Goal: Answer question/provide support: Share knowledge or assist other users

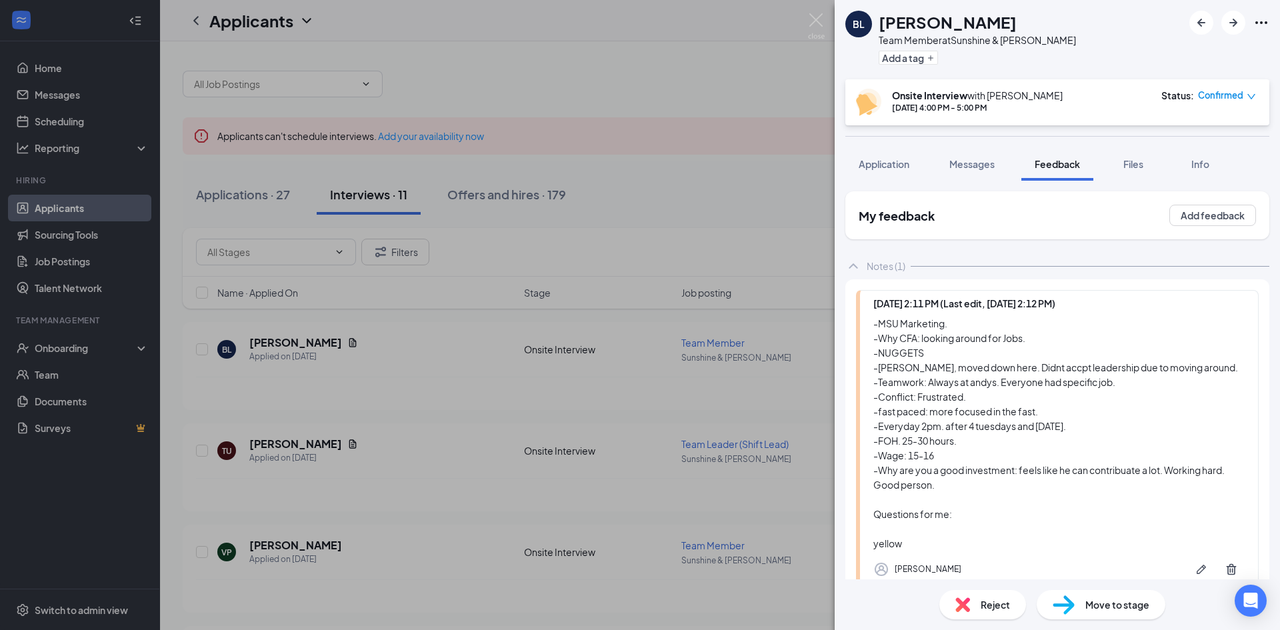
click at [1153, 269] on div "[PERSON_NAME] Team Member at Sunshine & [PERSON_NAME] Add a tag Onsite Intervie…" at bounding box center [1057, 315] width 445 height 630
click at [819, 19] on img at bounding box center [816, 26] width 17 height 26
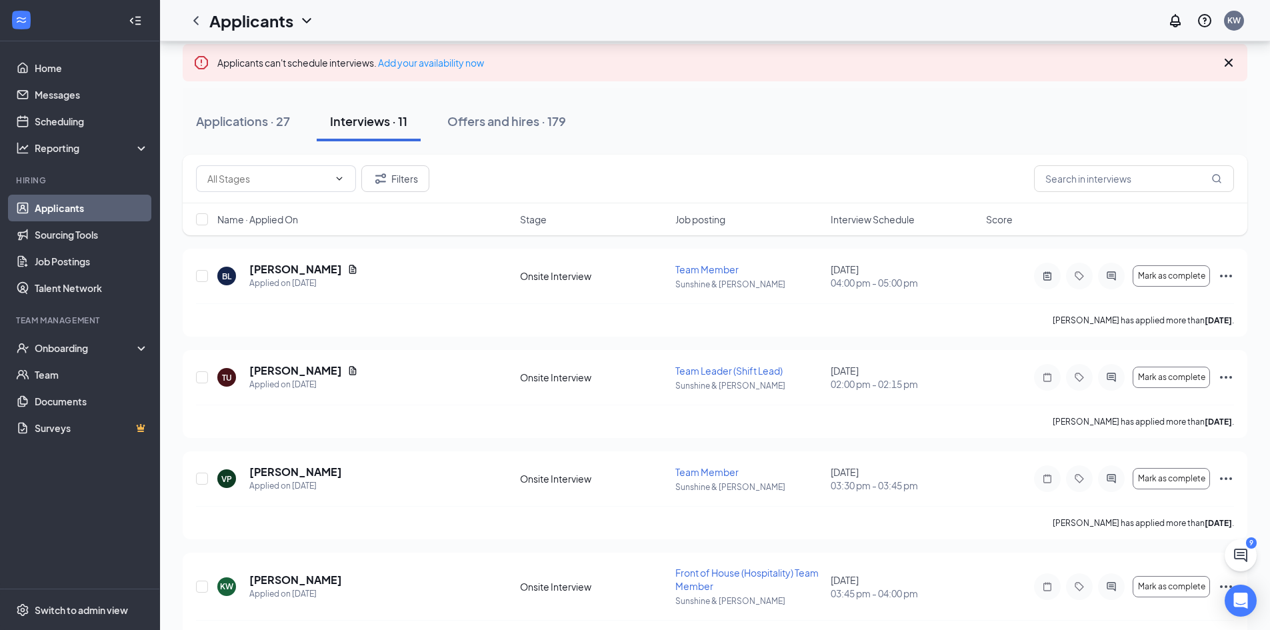
scroll to position [79, 0]
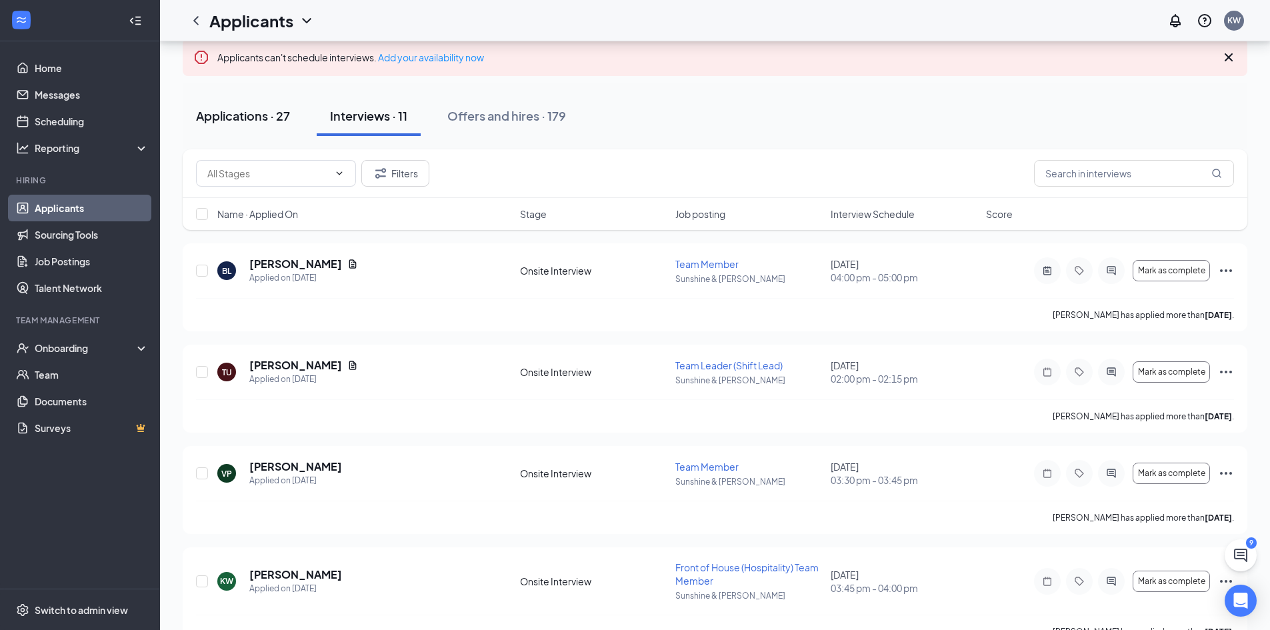
click at [283, 119] on div "Applications · 27" at bounding box center [243, 115] width 94 height 17
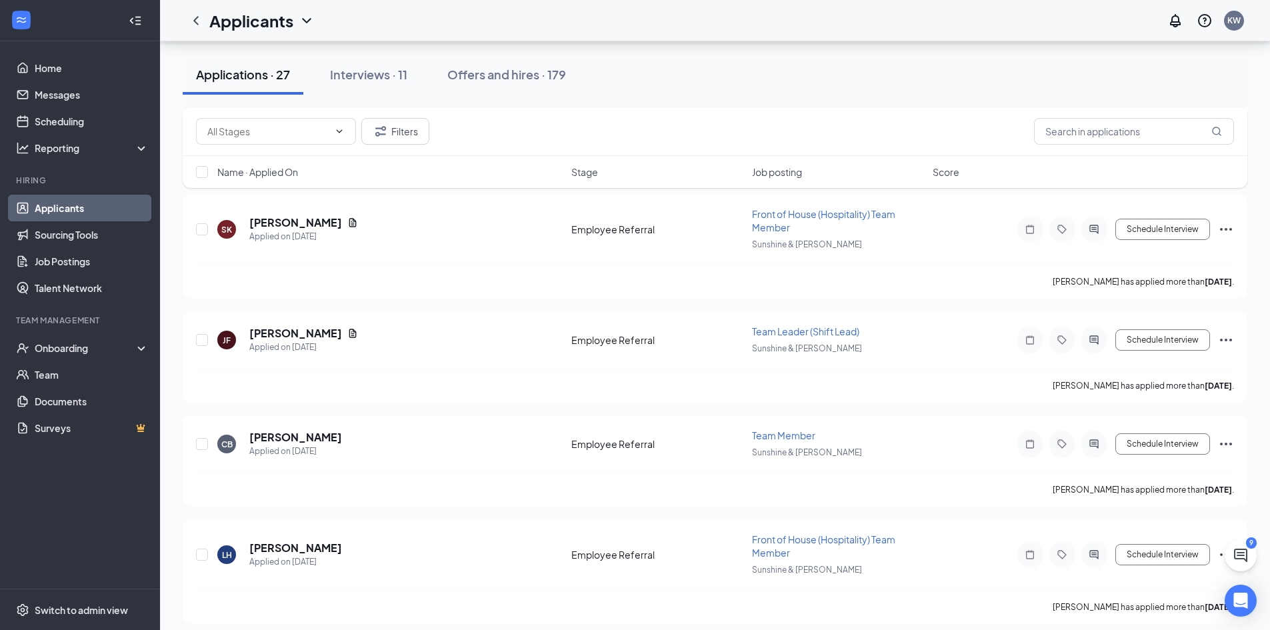
scroll to position [1158, 0]
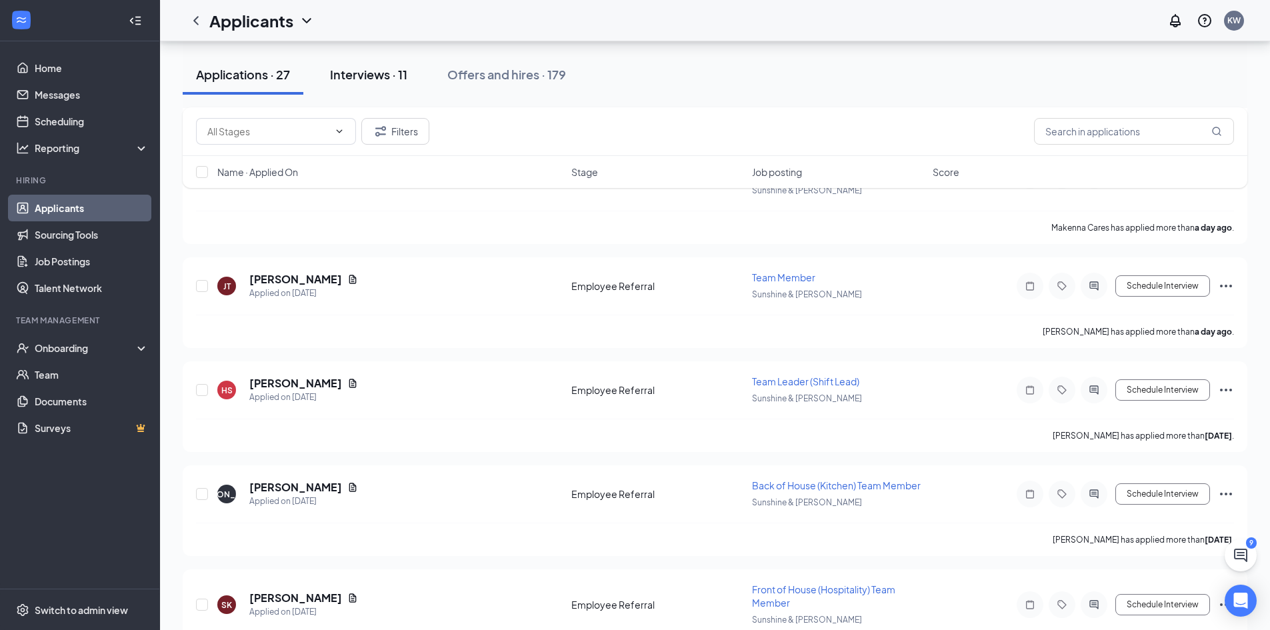
click at [390, 73] on div "Interviews · 11" at bounding box center [368, 74] width 77 height 17
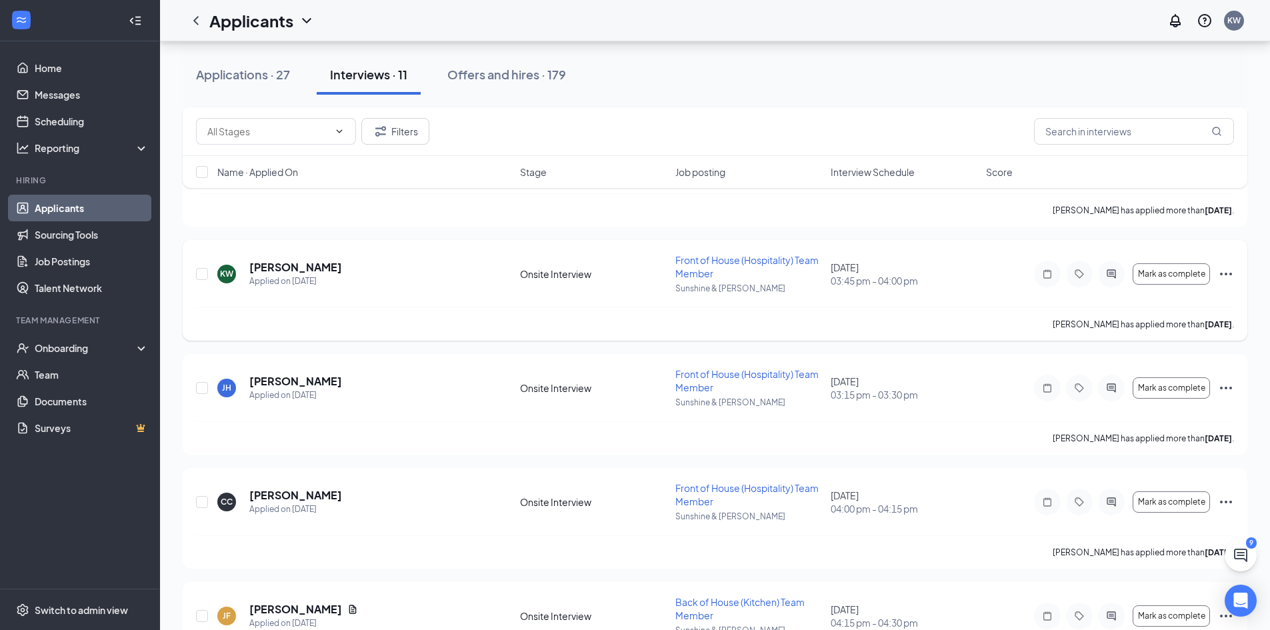
scroll to position [387, 0]
click at [121, 89] on link "Messages" at bounding box center [92, 94] width 114 height 27
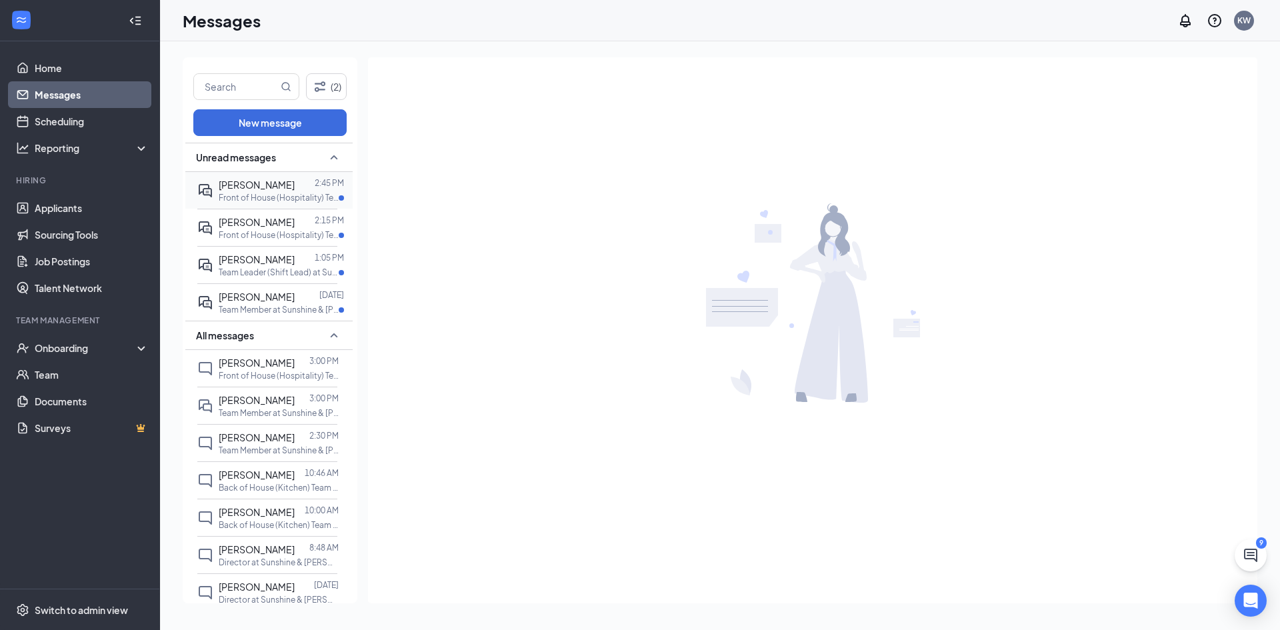
click at [311, 187] on div at bounding box center [305, 184] width 20 height 15
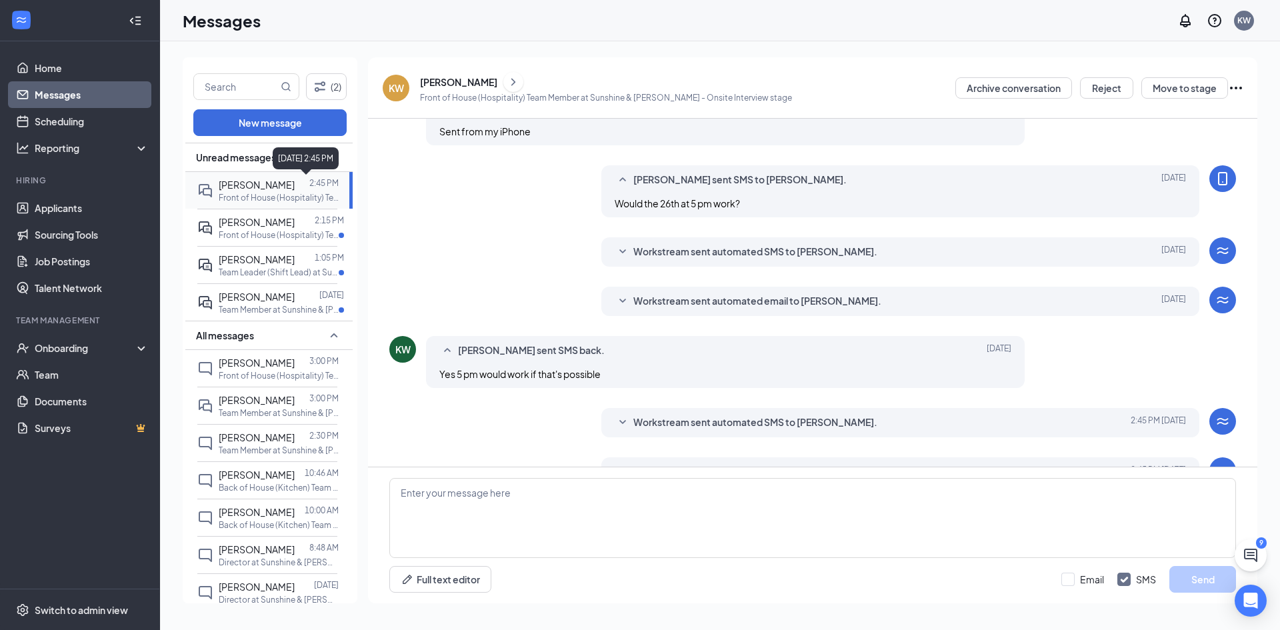
scroll to position [319, 0]
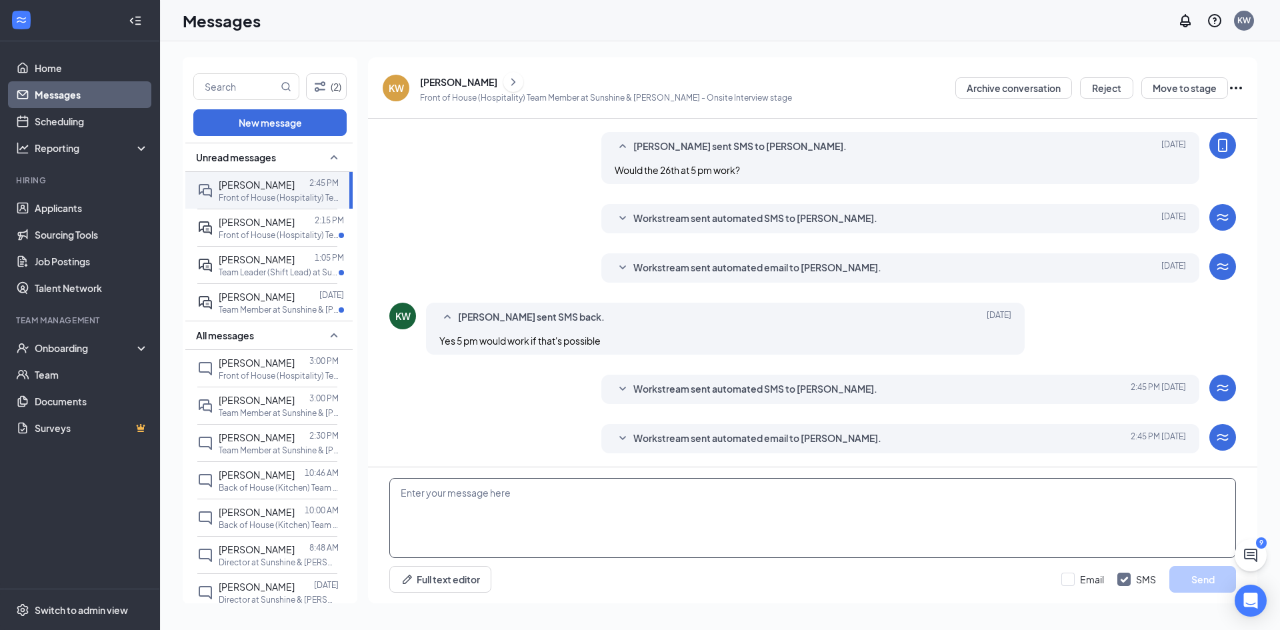
click at [613, 507] on textarea at bounding box center [812, 518] width 847 height 80
type textarea "See you tonight!"
click at [1200, 577] on button "Send" at bounding box center [1203, 579] width 67 height 27
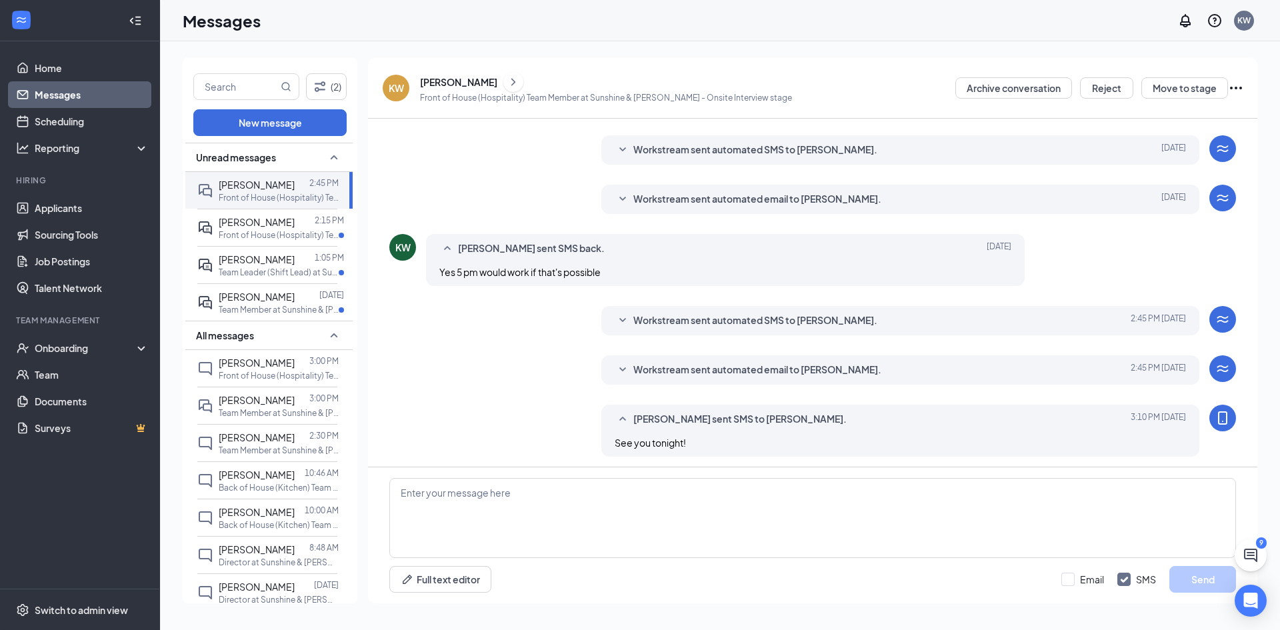
scroll to position [391, 0]
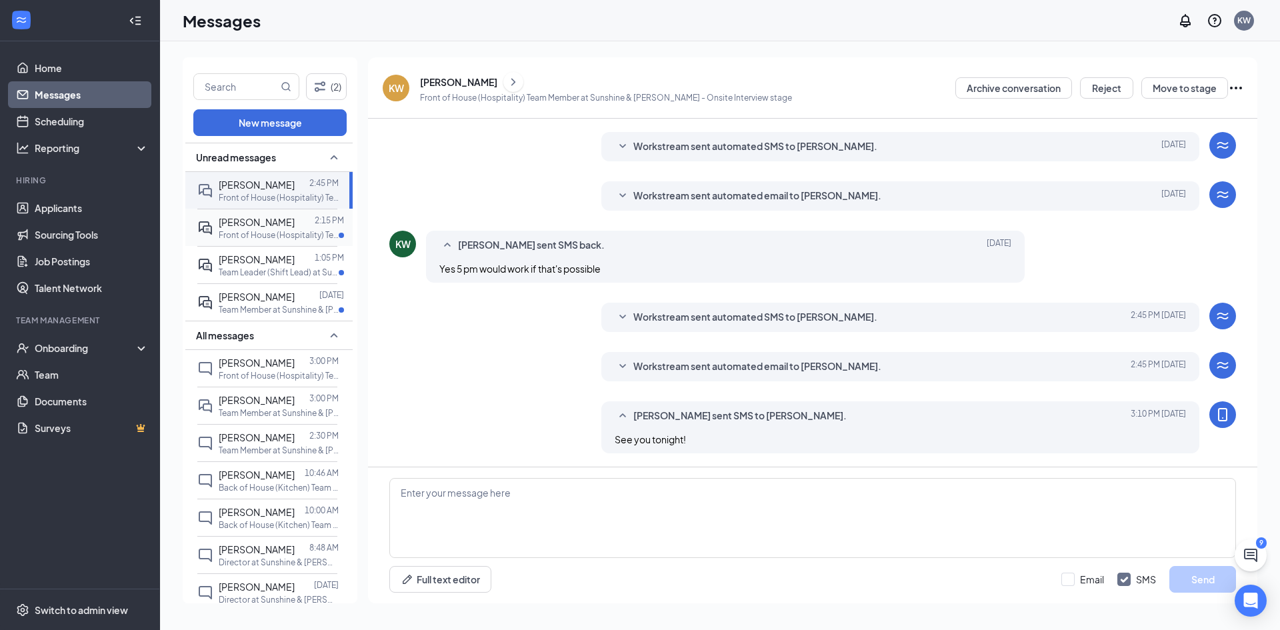
click at [257, 219] on span "[PERSON_NAME]" at bounding box center [257, 222] width 76 height 12
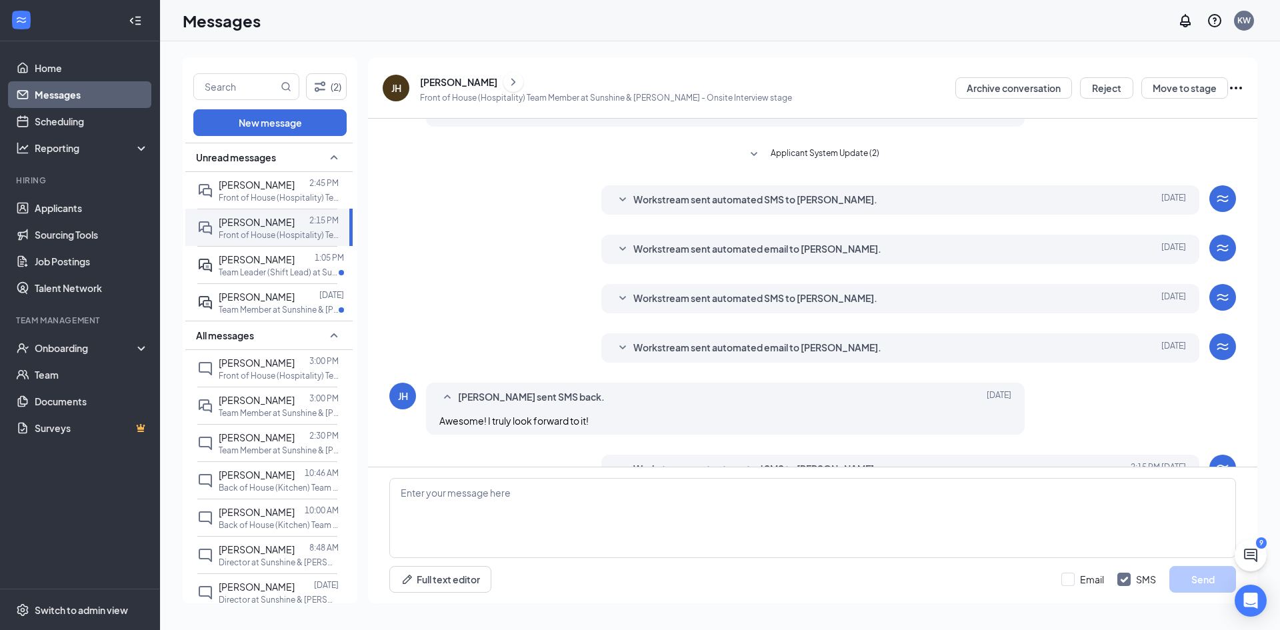
scroll to position [109, 0]
click at [625, 350] on icon "SmallChevronDown" at bounding box center [623, 347] width 16 height 16
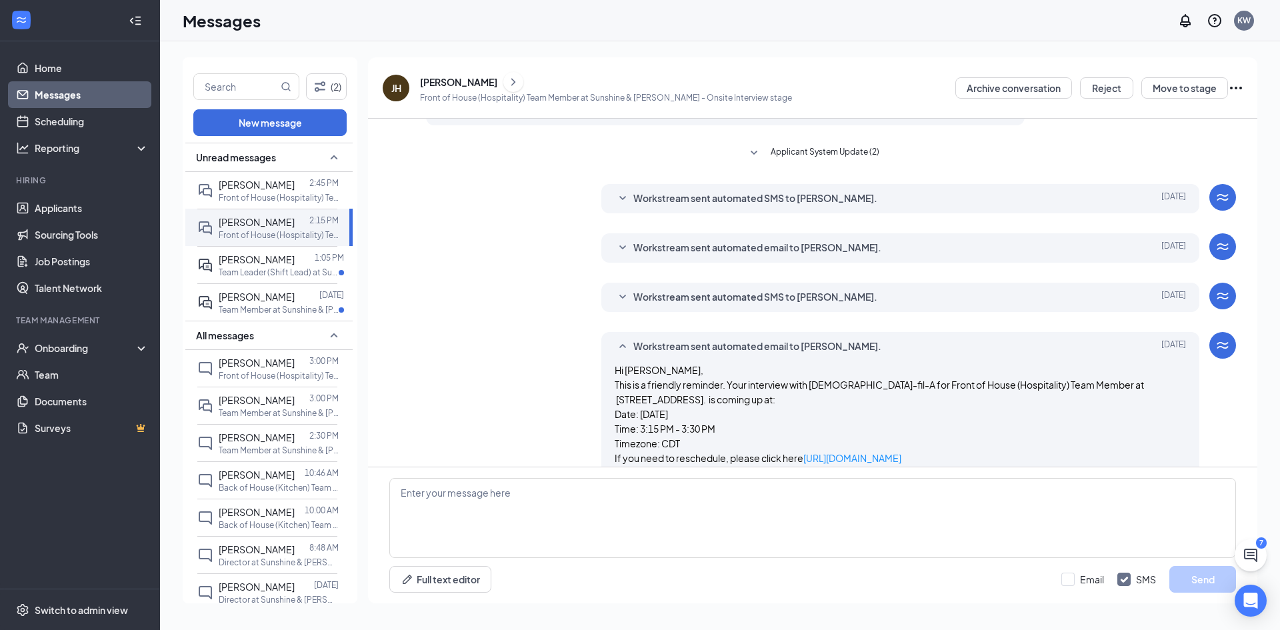
click at [625, 350] on icon "SmallChevronUp" at bounding box center [623, 347] width 16 height 16
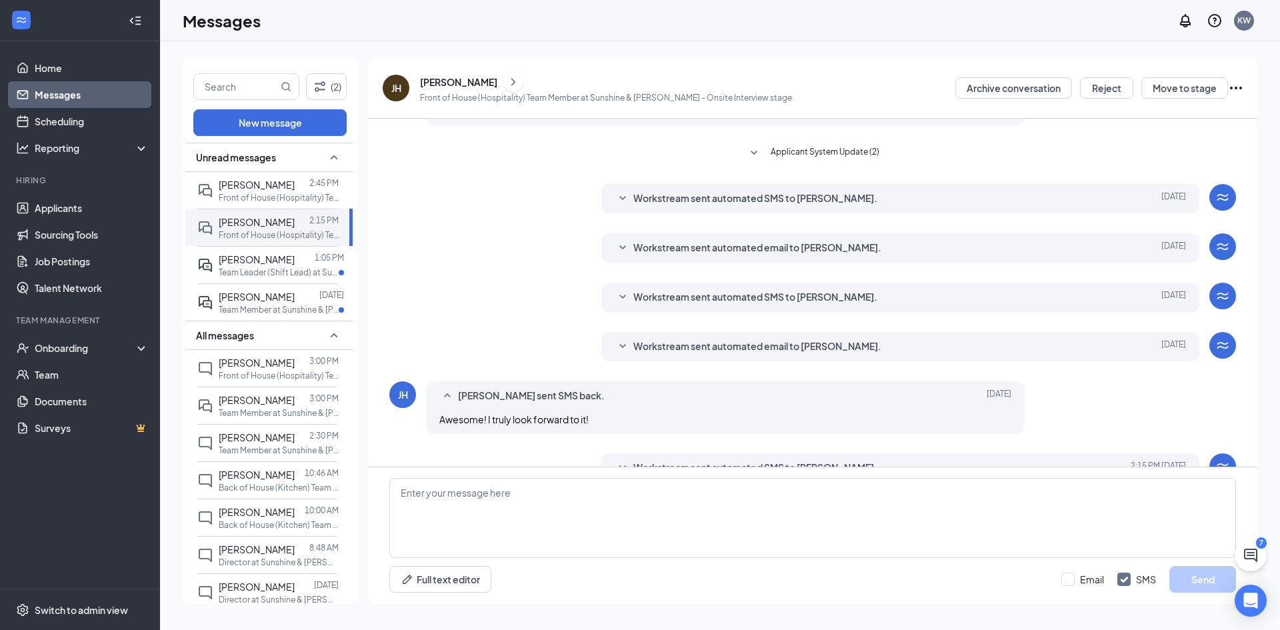
click at [649, 350] on span "Workstream sent automated email to [PERSON_NAME]." at bounding box center [757, 347] width 248 height 16
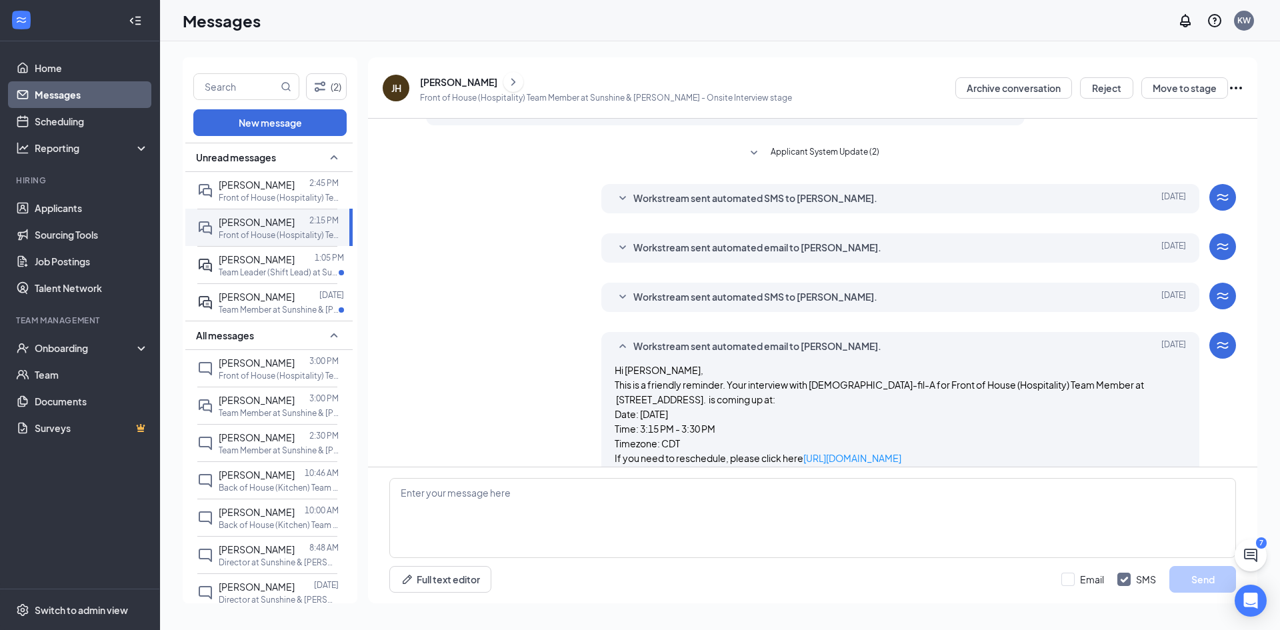
click at [649, 350] on span "Workstream sent automated email to [PERSON_NAME]." at bounding box center [757, 347] width 248 height 16
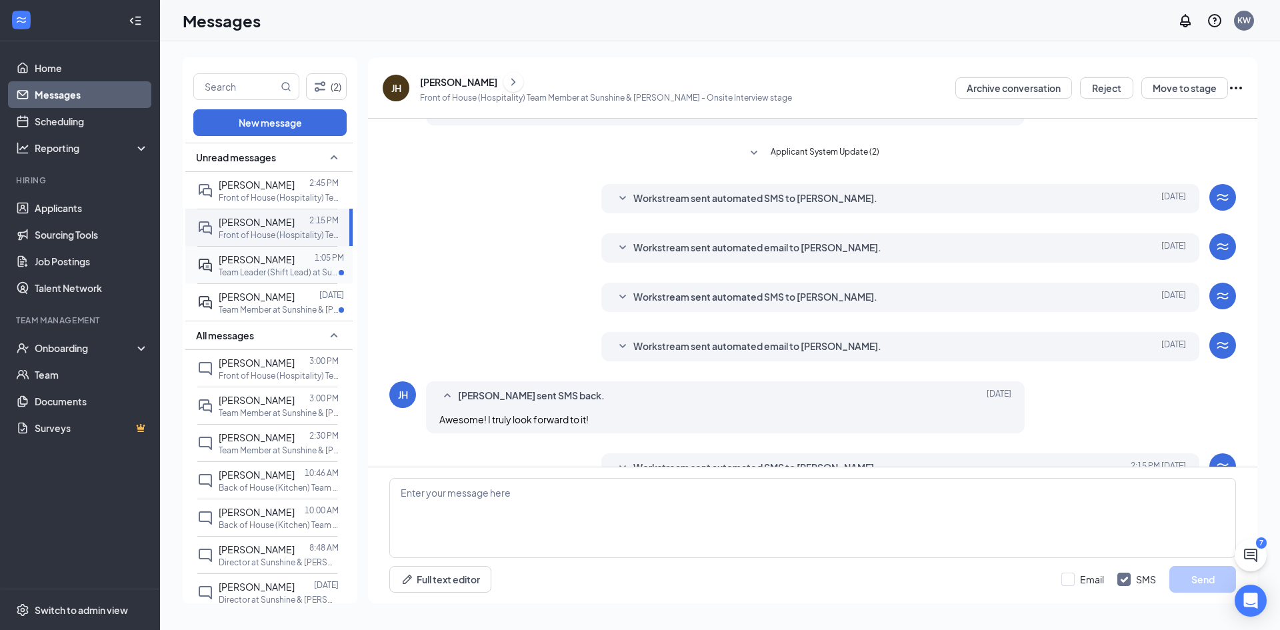
click at [295, 260] on div at bounding box center [305, 259] width 20 height 15
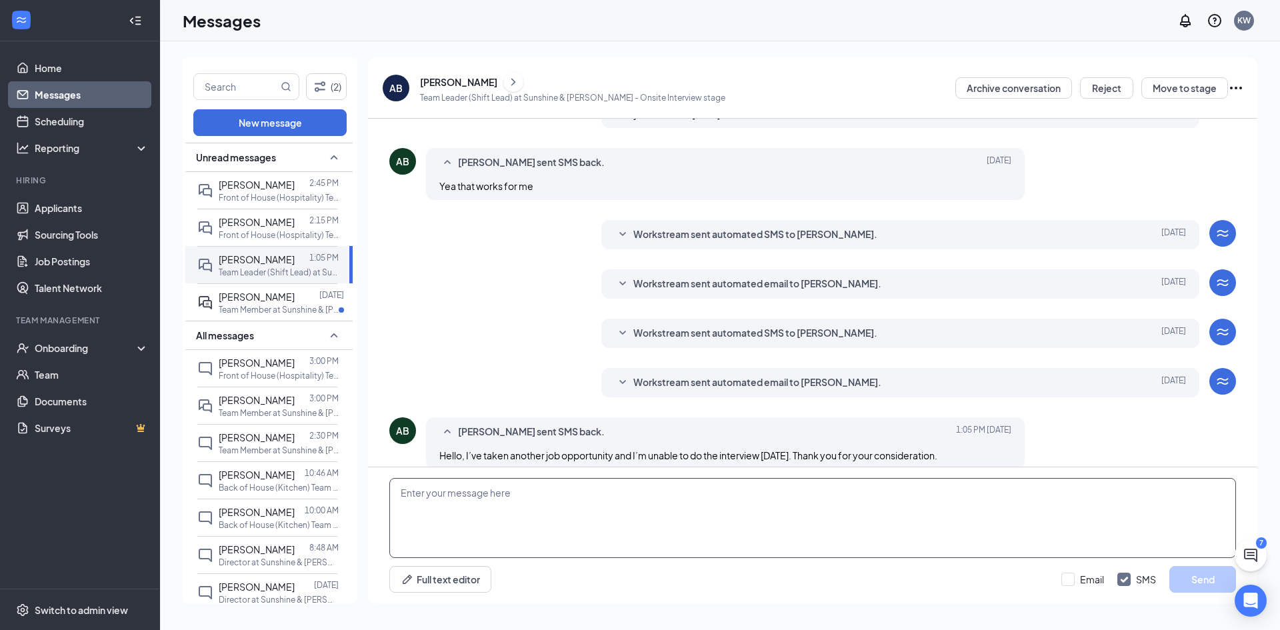
scroll to position [301, 0]
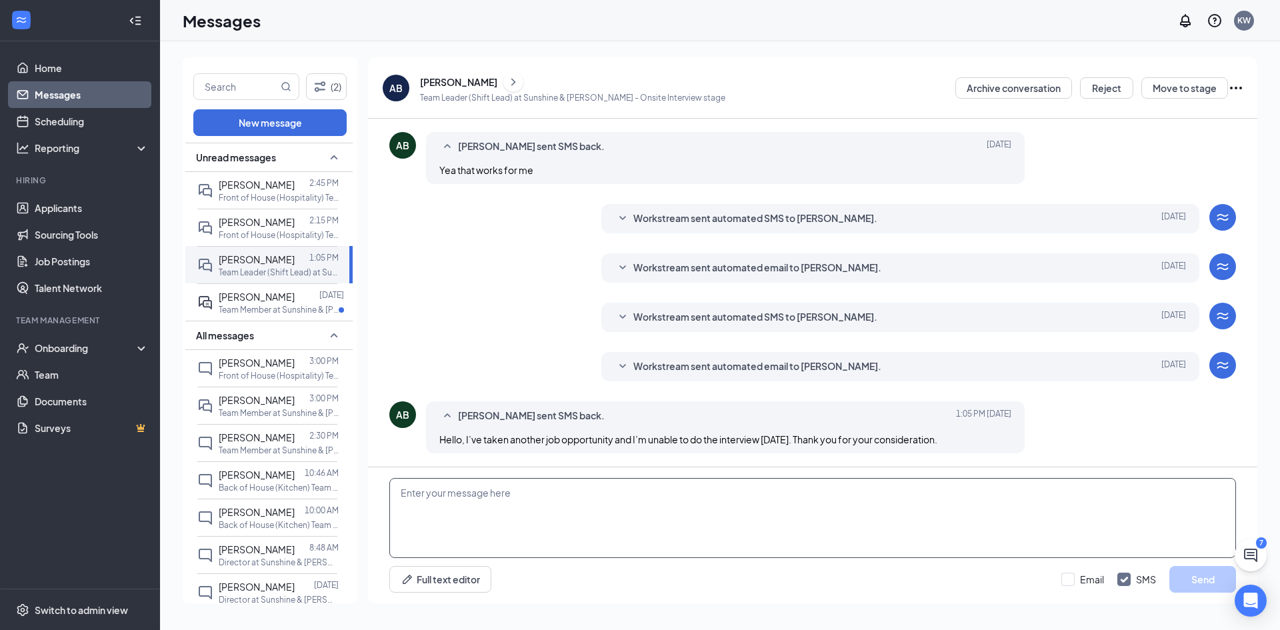
click at [549, 512] on textarea at bounding box center [812, 518] width 847 height 80
type textarea "That's awesome! I hope you the best. :)"
click at [1220, 577] on button "Send" at bounding box center [1203, 579] width 67 height 27
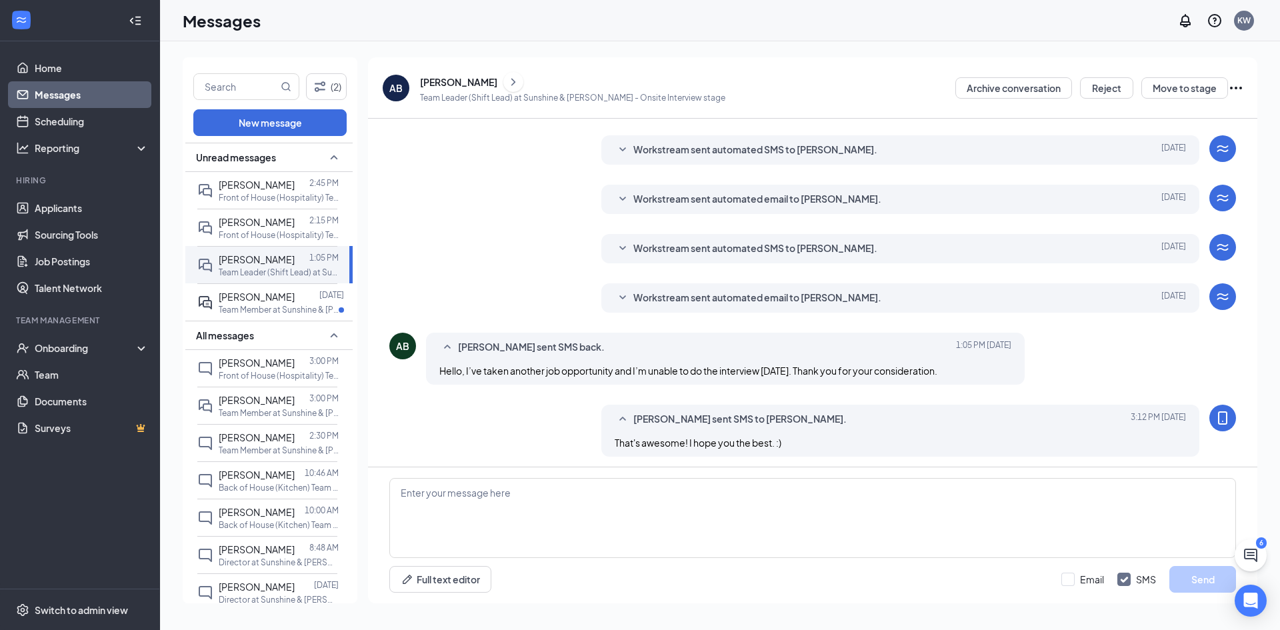
scroll to position [373, 0]
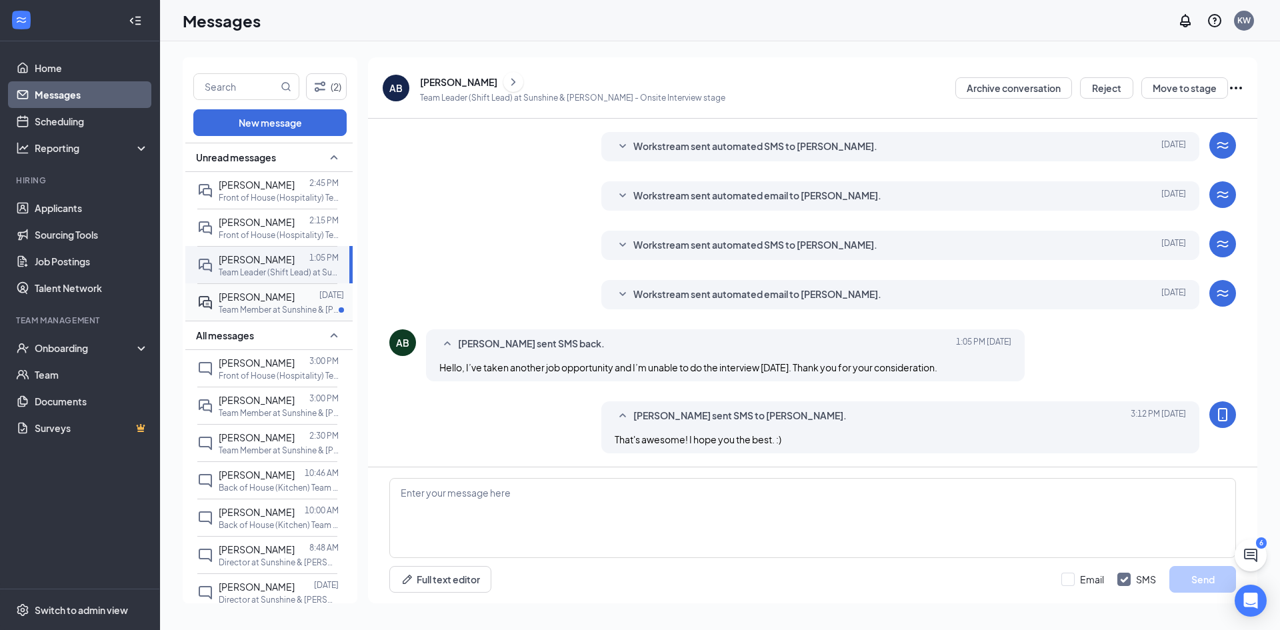
drag, startPoint x: 277, startPoint y: 285, endPoint x: 277, endPoint y: 295, distance: 10.0
click at [277, 295] on div "[PERSON_NAME] [DATE] Team Member at Sunshine & [PERSON_NAME]" at bounding box center [267, 301] width 140 height 37
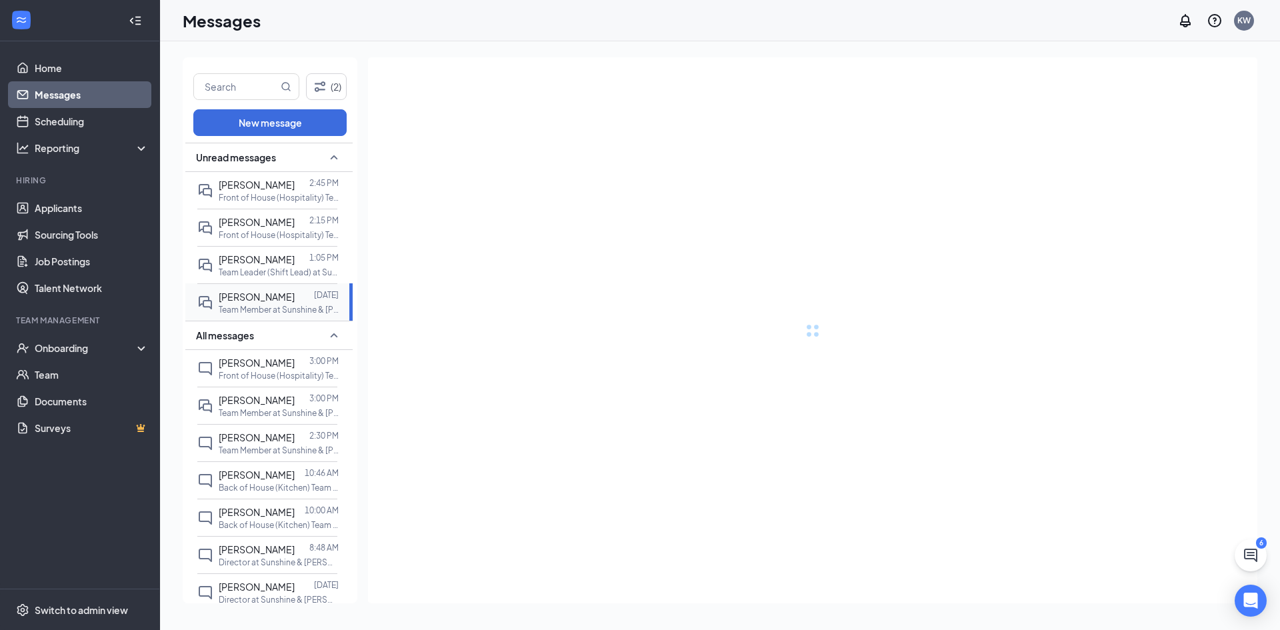
click at [277, 295] on span "[PERSON_NAME]" at bounding box center [257, 297] width 76 height 12
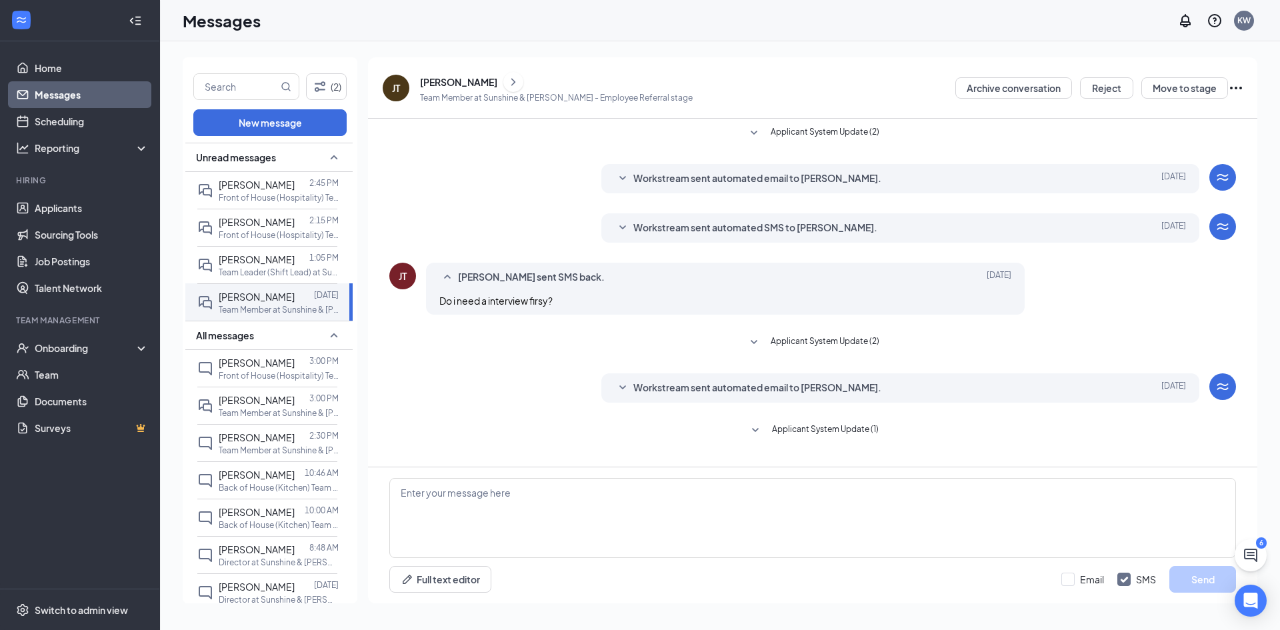
click at [654, 386] on span "Workstream sent automated email to [PERSON_NAME]." at bounding box center [757, 388] width 248 height 16
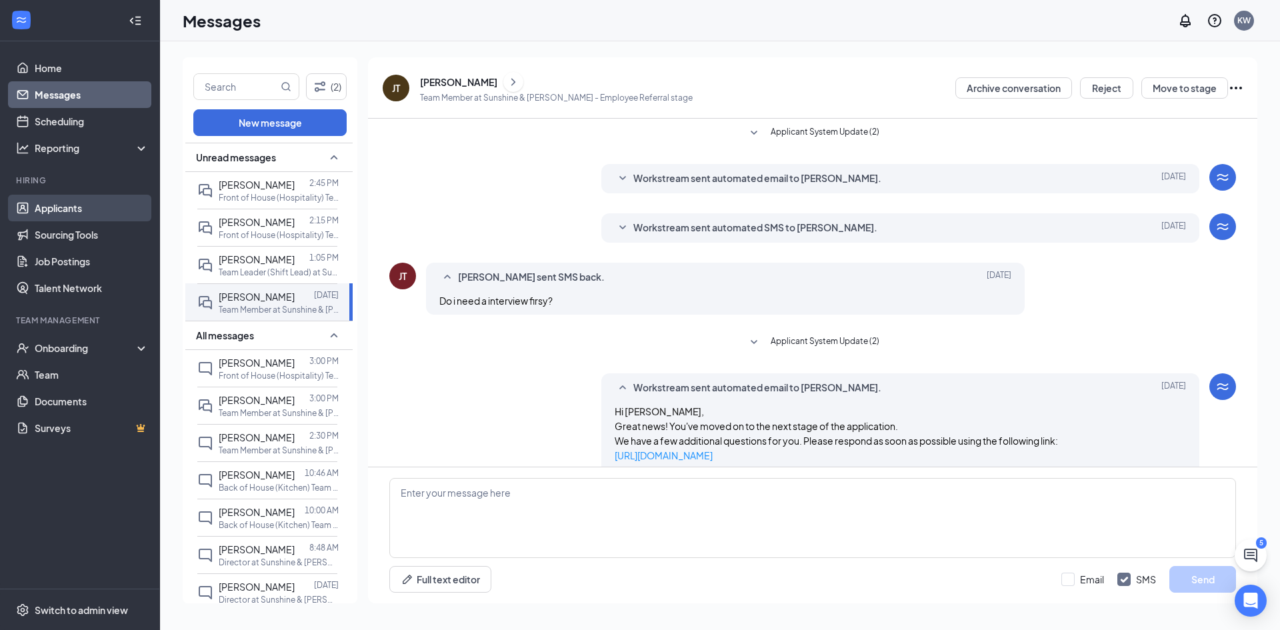
click at [70, 215] on link "Applicants" at bounding box center [92, 208] width 114 height 27
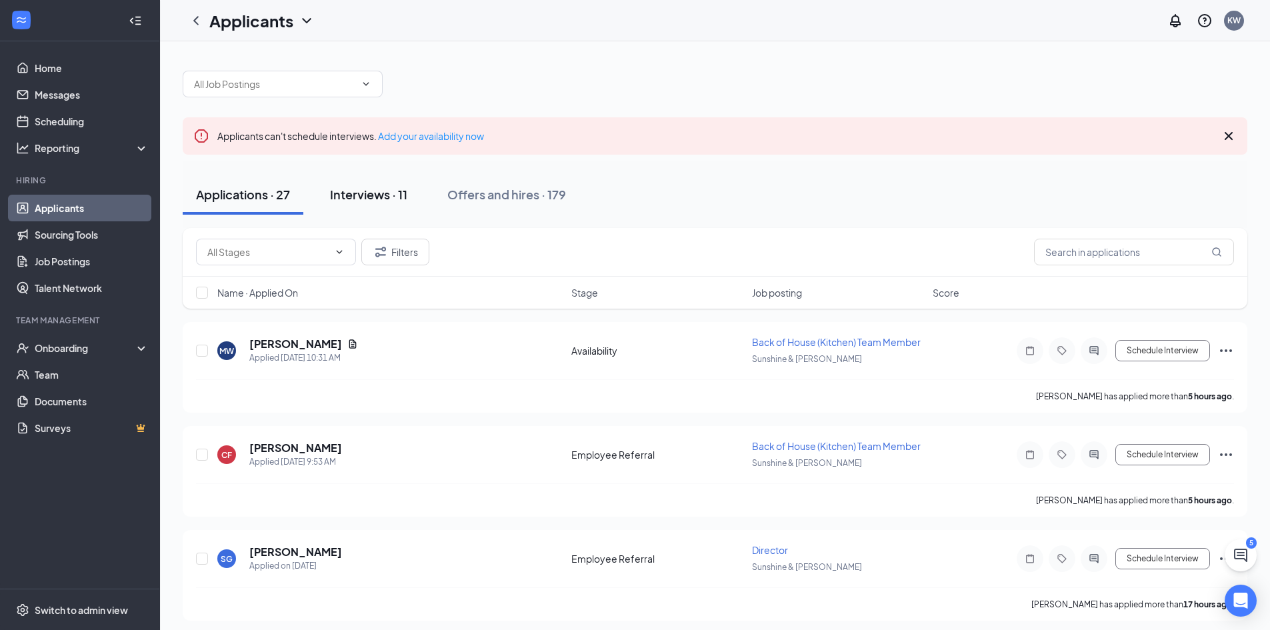
click at [379, 193] on div "Interviews · 11" at bounding box center [368, 194] width 77 height 17
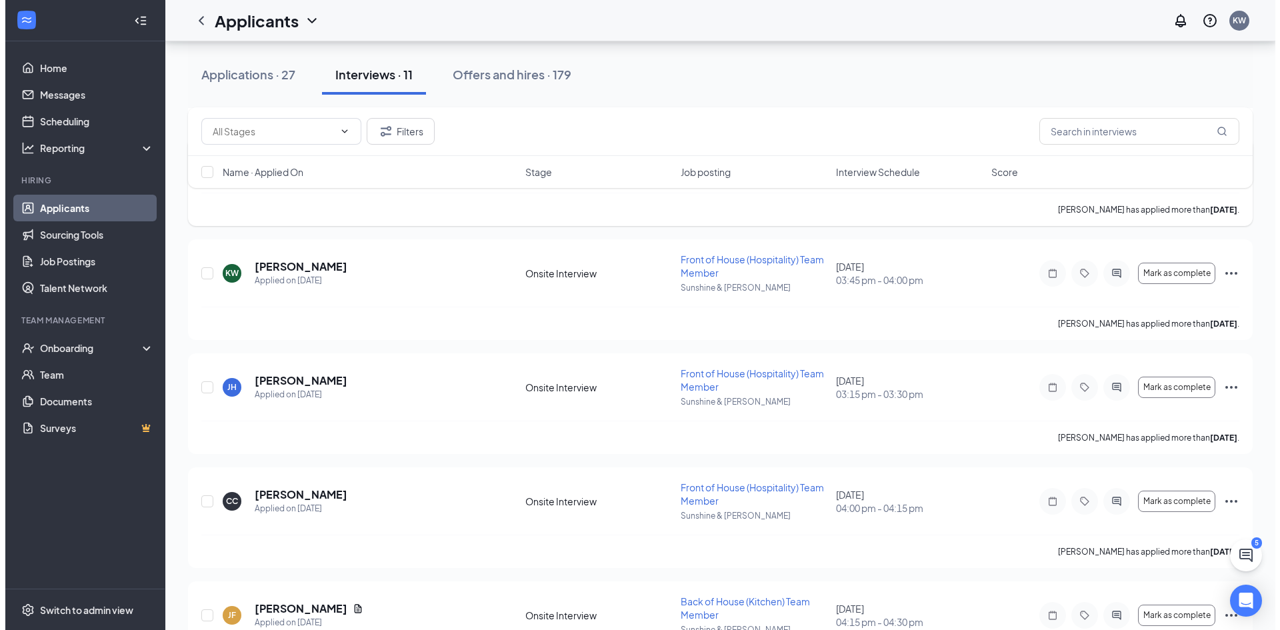
scroll to position [388, 0]
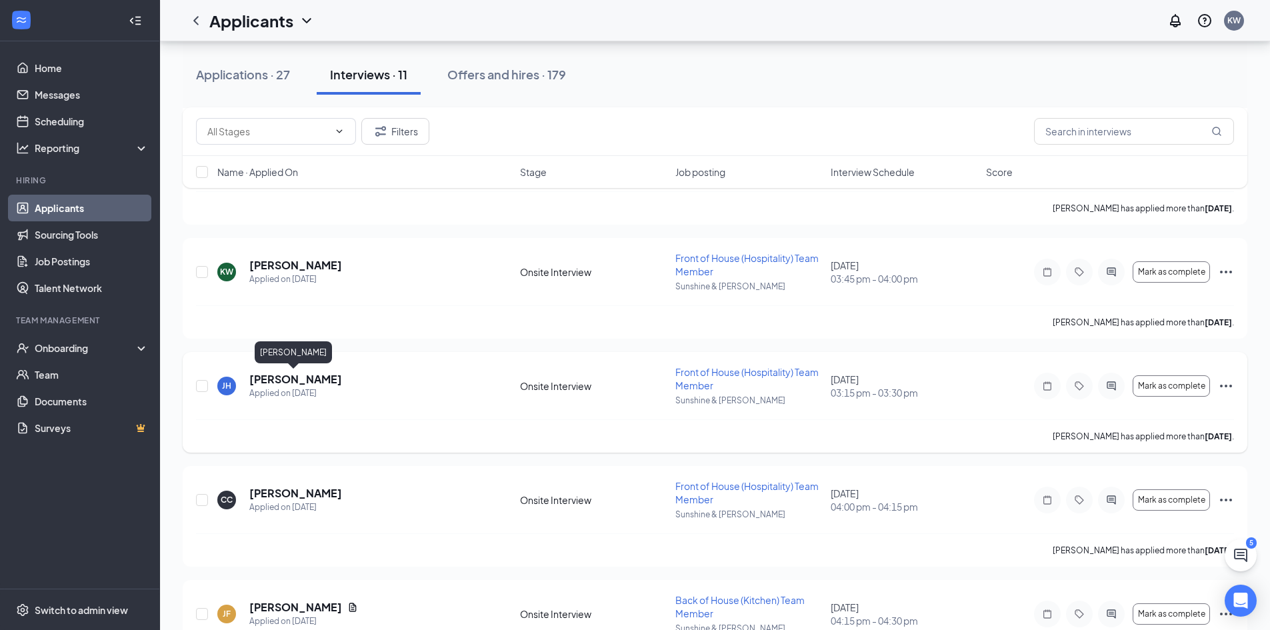
click at [285, 385] on h5 "[PERSON_NAME]" at bounding box center [295, 379] width 93 height 15
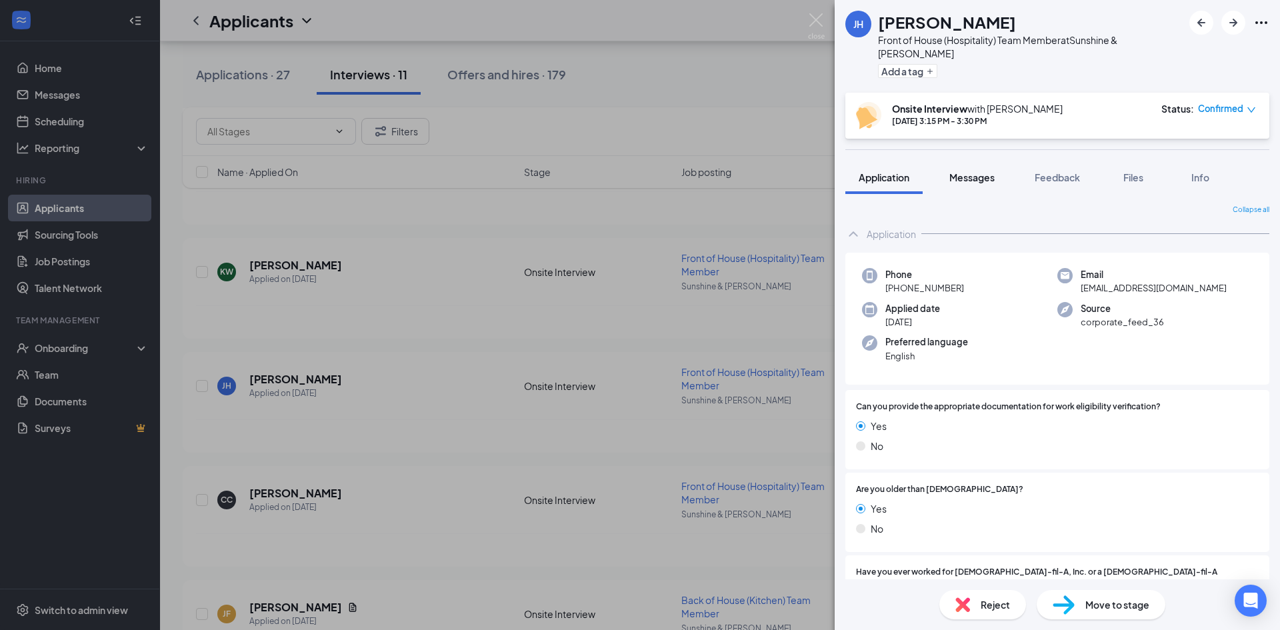
click at [976, 171] on span "Messages" at bounding box center [971, 177] width 45 height 12
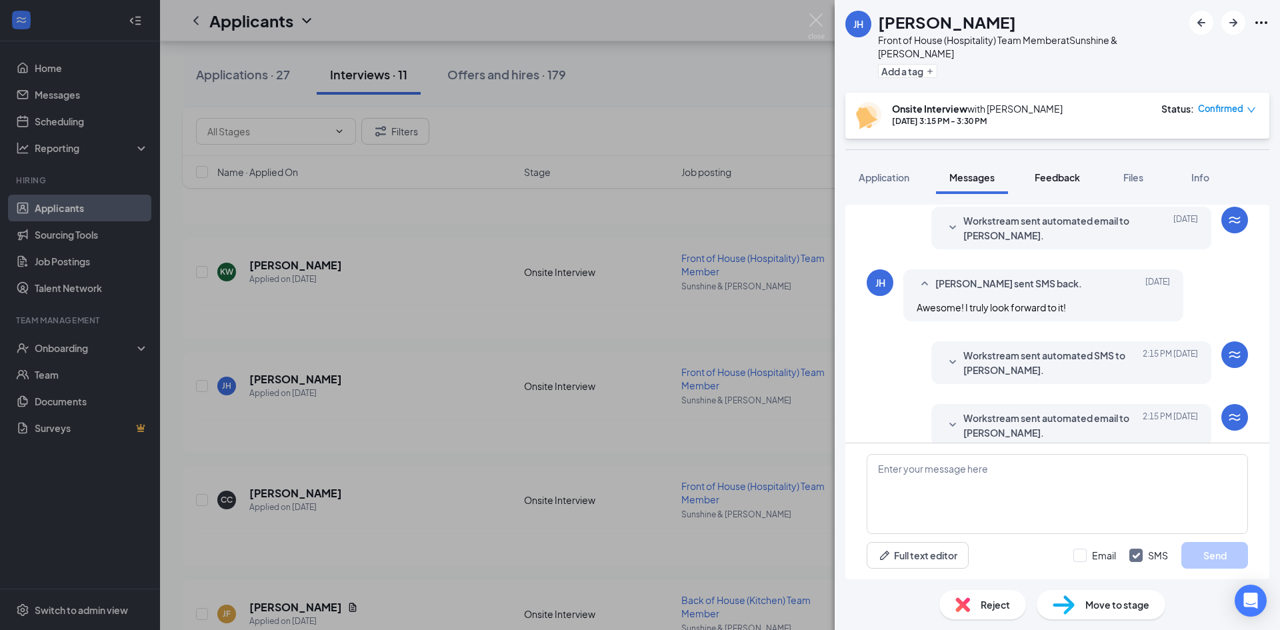
scroll to position [379, 0]
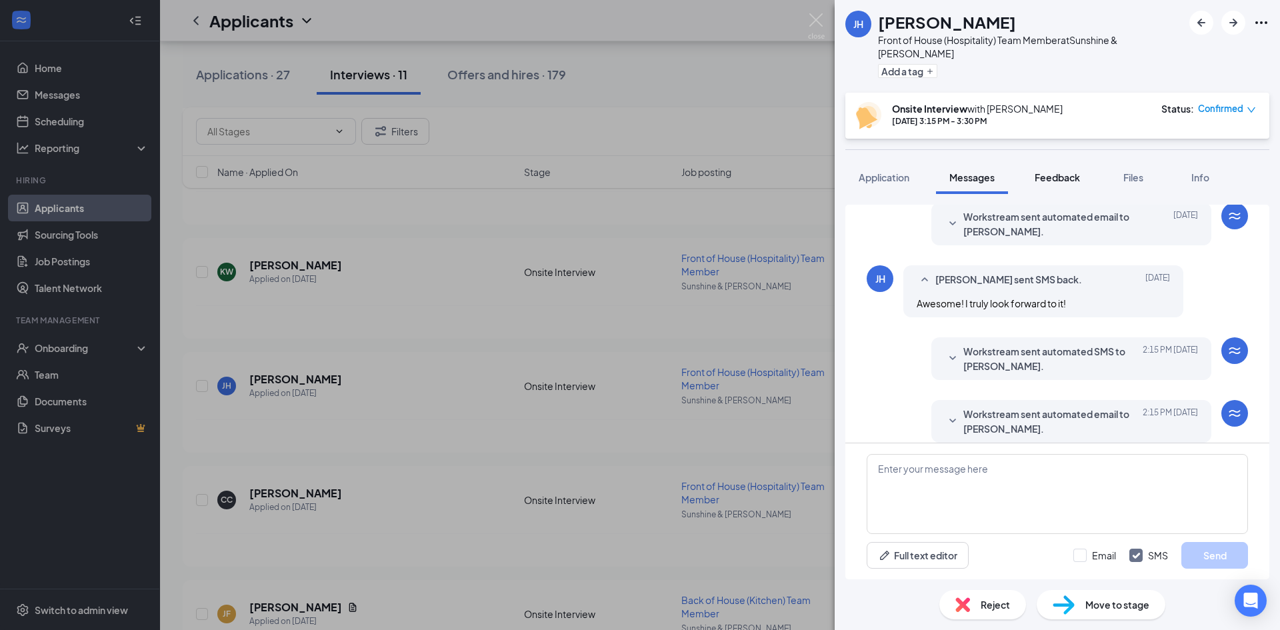
click at [1060, 171] on span "Feedback" at bounding box center [1057, 177] width 45 height 12
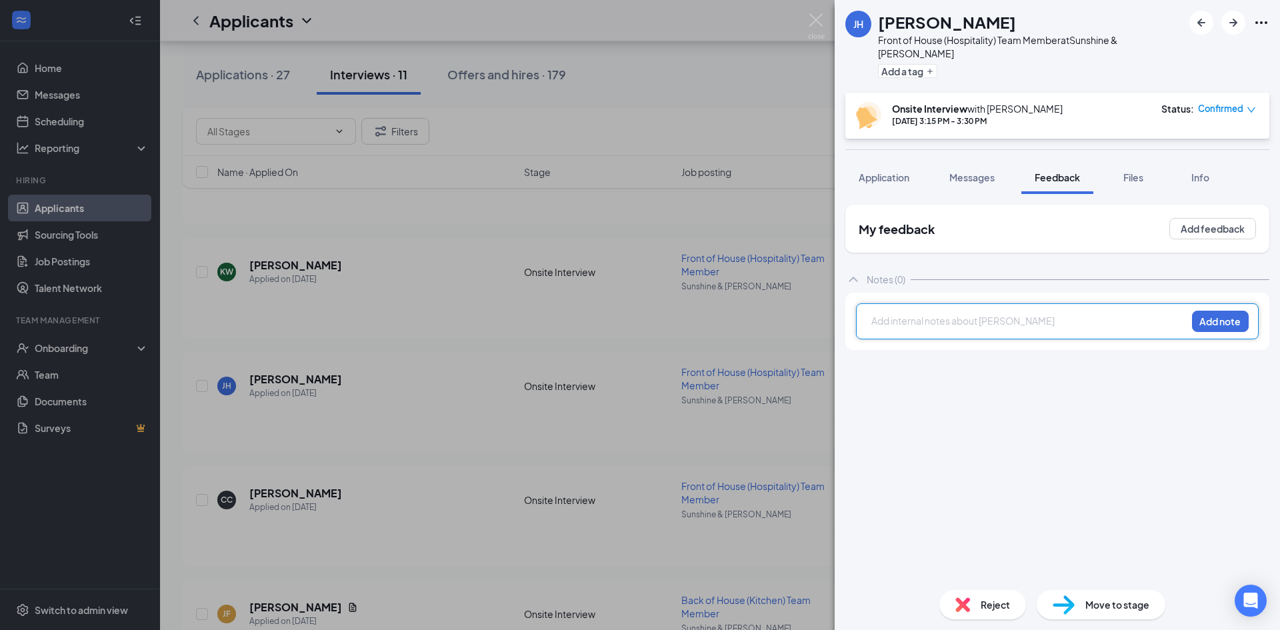
click at [1002, 314] on div at bounding box center [1029, 321] width 314 height 14
click at [996, 328] on div "-First job was CFA in [DATE]" at bounding box center [1029, 335] width 314 height 14
click at [965, 343] on span "-went to work with [MEDICAL_DATA]" at bounding box center [949, 349] width 155 height 12
click at [1048, 342] on div "-went to work with kids with [MEDICAL_DATA]" at bounding box center [1029, 349] width 314 height 14
click at [1087, 342] on div "-went to work with kids with [MEDICAL_DATA] for 14 years." at bounding box center [1029, 349] width 314 height 14
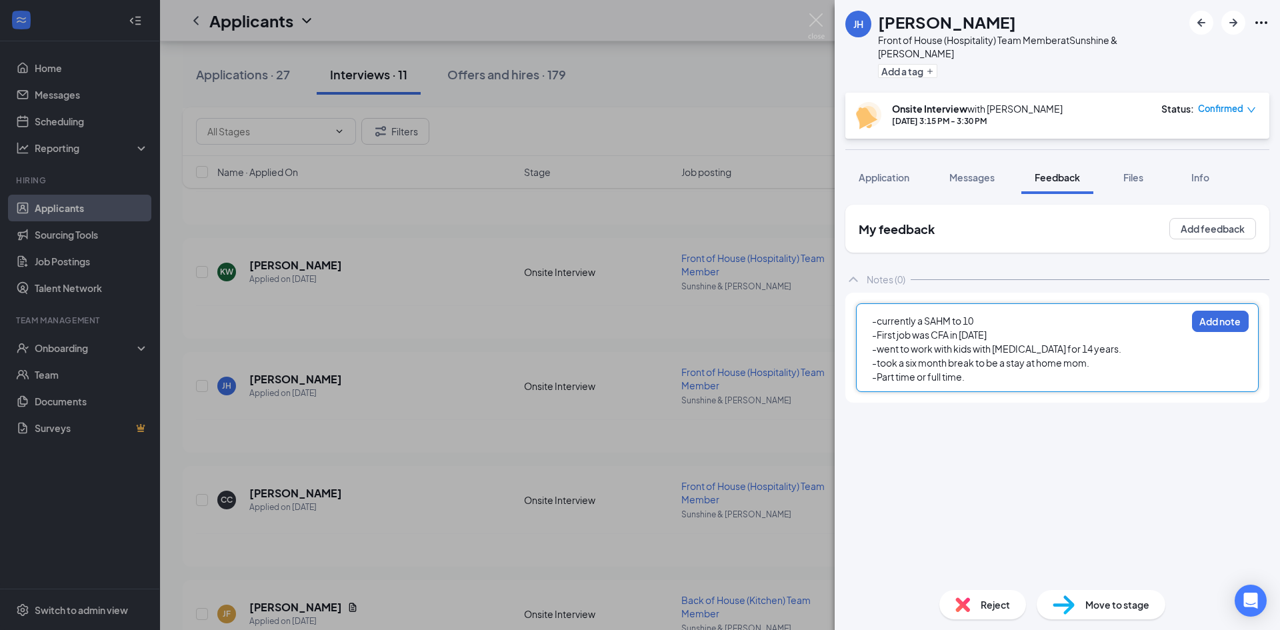
click at [992, 370] on div "-Part time or full time." at bounding box center [1029, 377] width 314 height 14
click at [895, 384] on div "-her past CFA was the top rated CFA in [GEOGRAPHIC_DATA]." at bounding box center [1029, 391] width 314 height 14
click at [896, 398] on div "-" at bounding box center [1029, 405] width 314 height 14
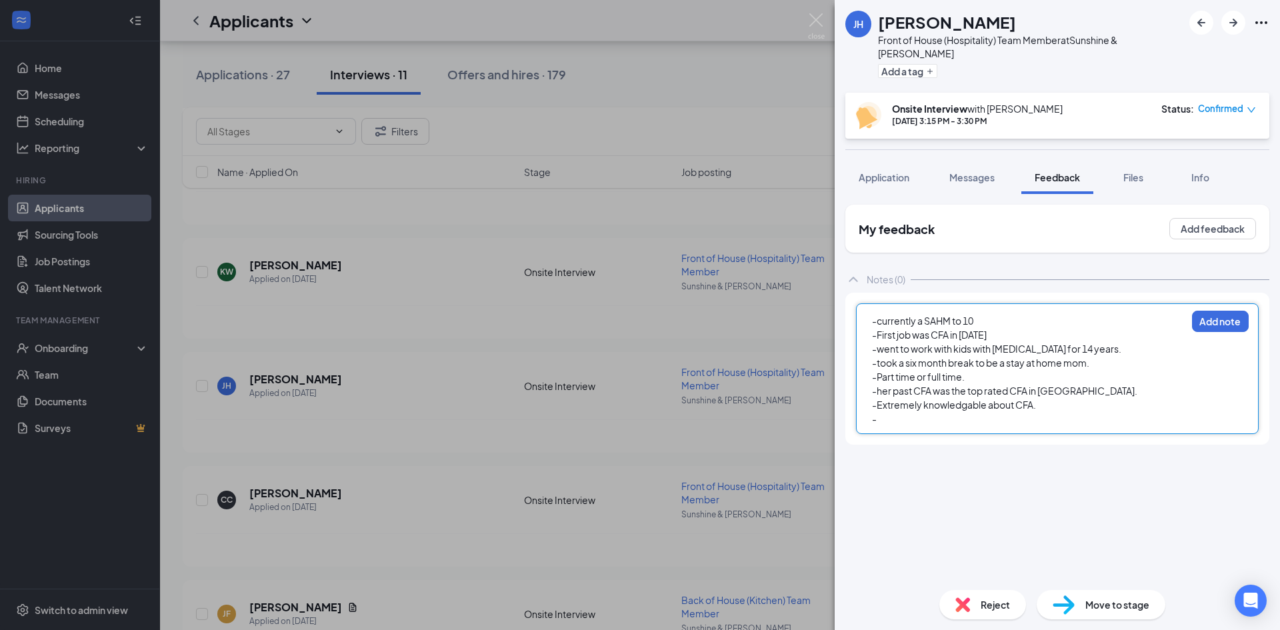
click at [887, 412] on div "-" at bounding box center [1029, 419] width 314 height 14
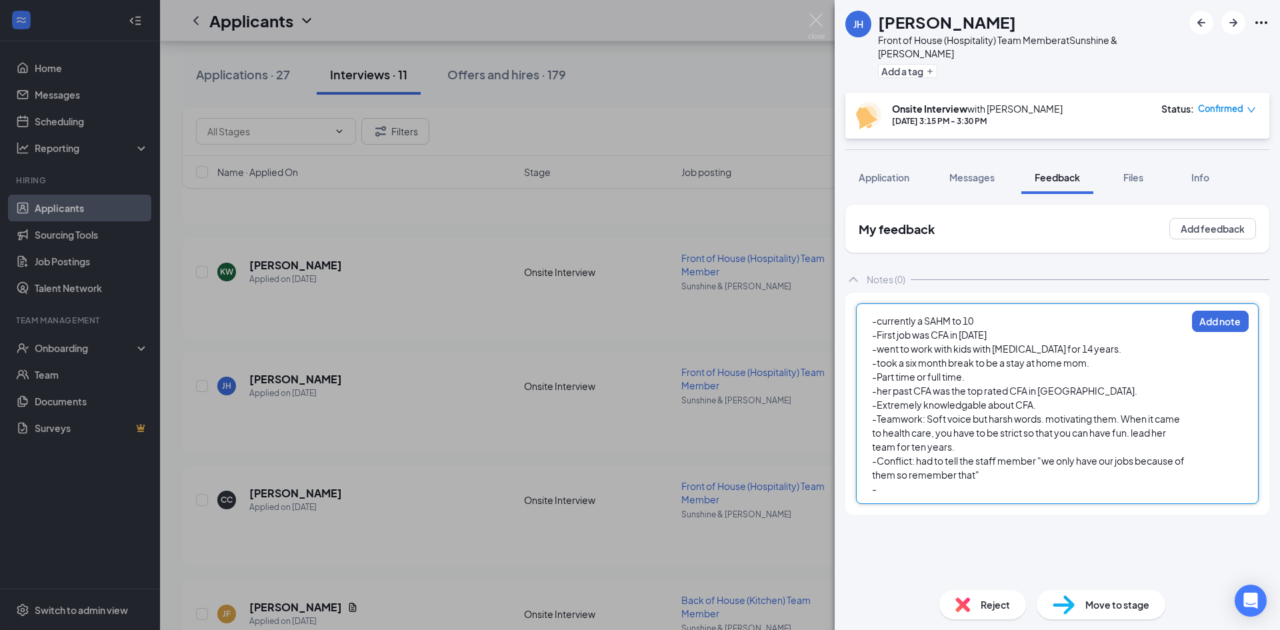
click at [990, 370] on div "-Part time or full time." at bounding box center [1029, 377] width 314 height 14
click at [901, 482] on div "-" at bounding box center [1029, 489] width 314 height 14
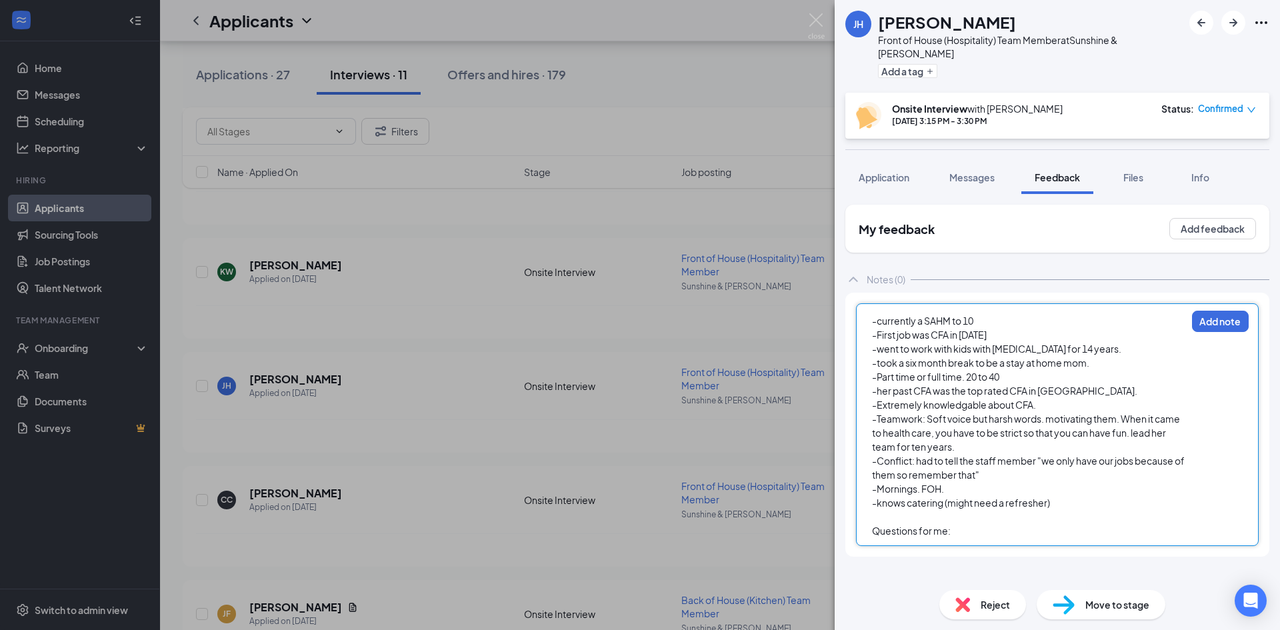
click at [917, 483] on span "-Mornings. FOH." at bounding box center [908, 489] width 72 height 12
click at [968, 524] on div "Questions for me:" at bounding box center [1029, 531] width 314 height 14
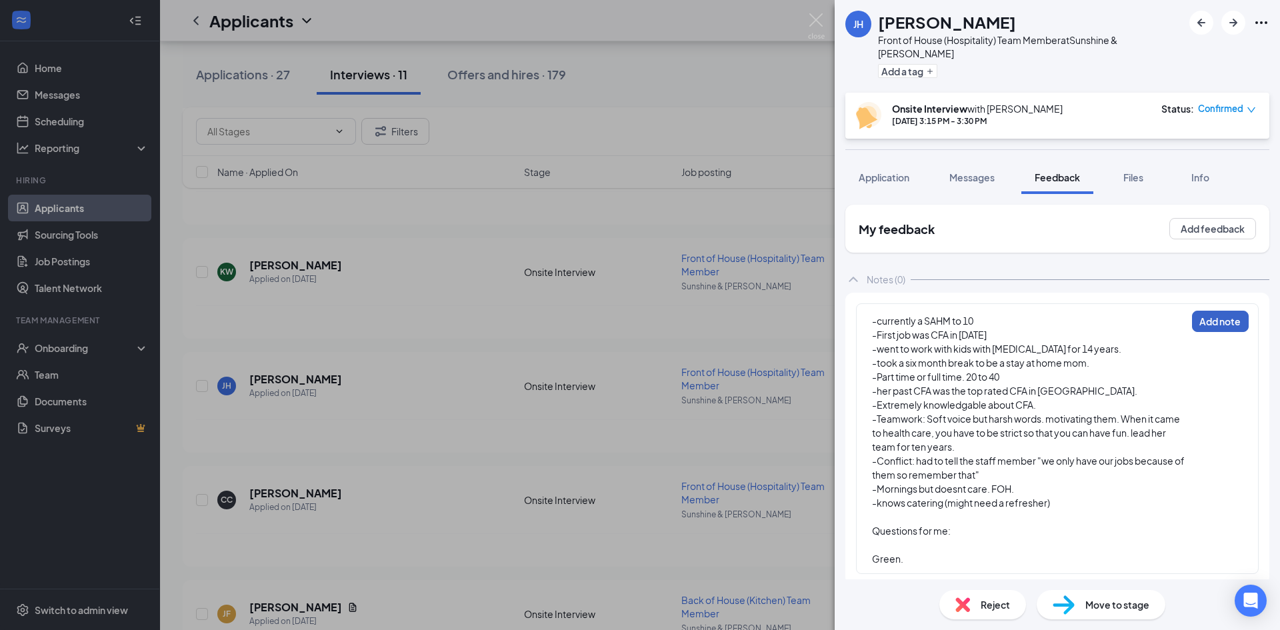
click at [1214, 311] on button "Add note" at bounding box center [1220, 321] width 57 height 21
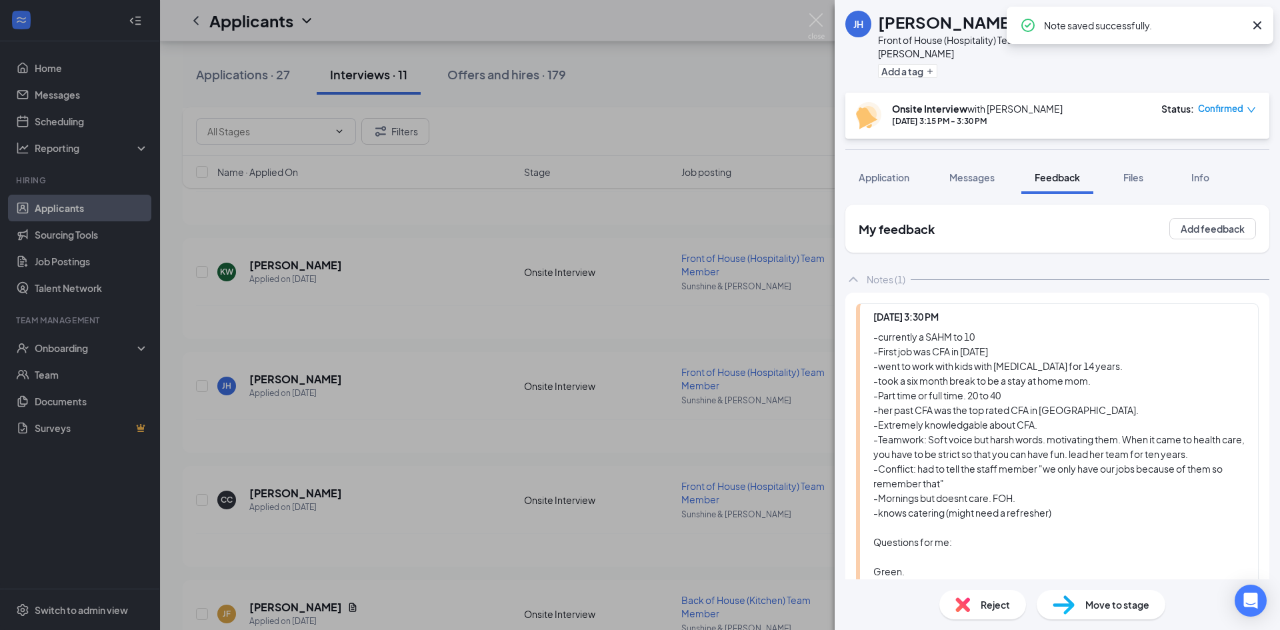
scroll to position [97, 0]
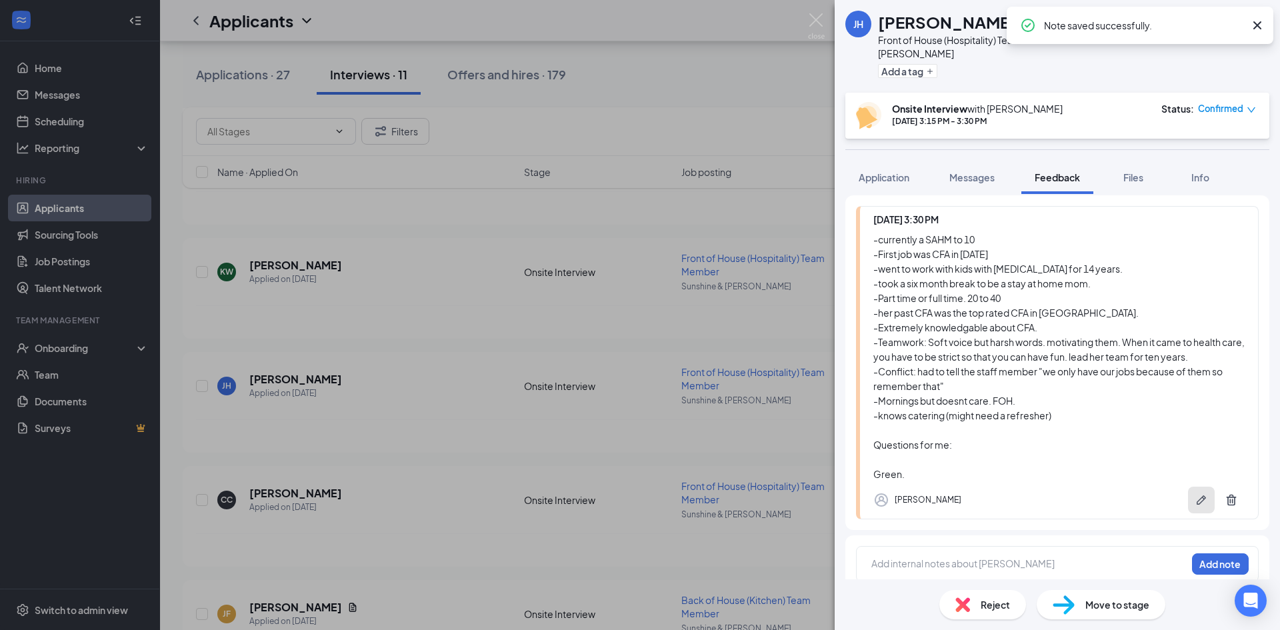
click at [1195, 493] on icon "Pen" at bounding box center [1201, 499] width 13 height 13
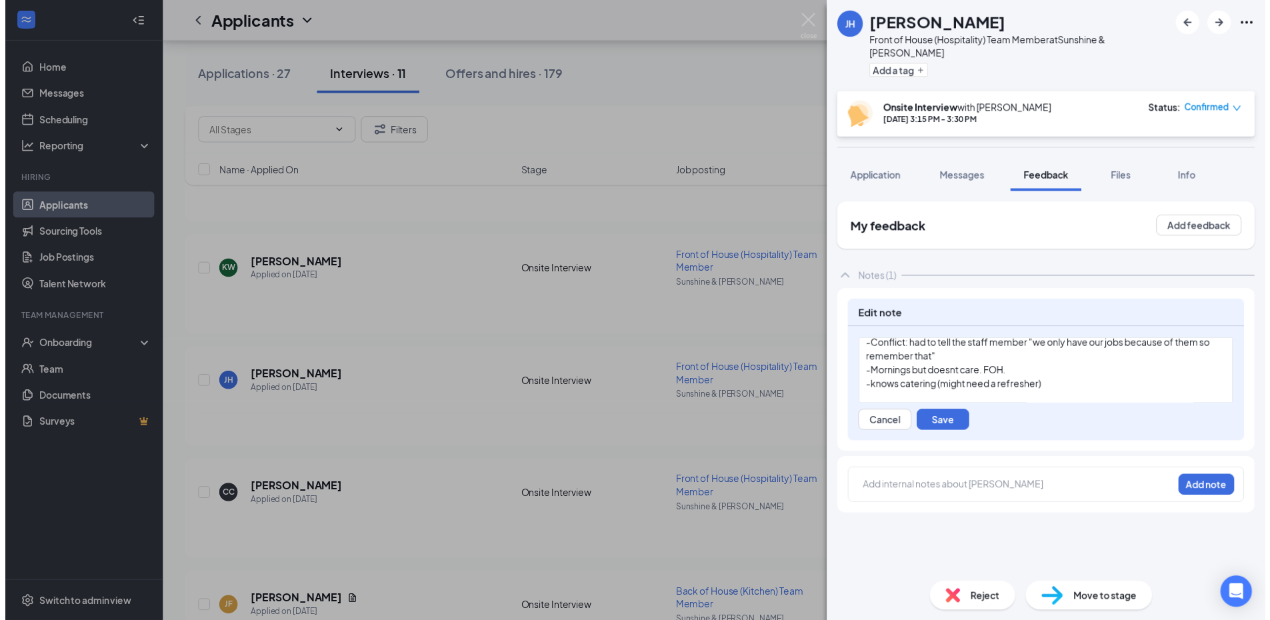
scroll to position [134, 0]
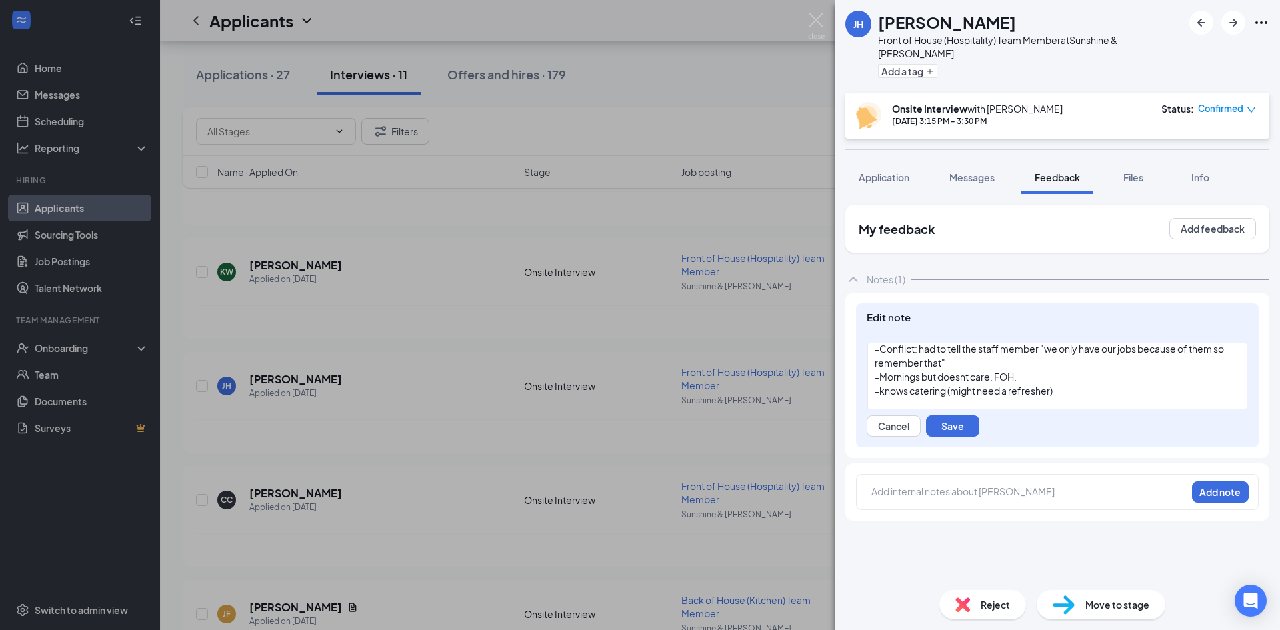
click at [1062, 384] on div "-knows catering (might need a refresher)" at bounding box center [1057, 391] width 365 height 14
click at [939, 415] on button "Save" at bounding box center [952, 425] width 53 height 21
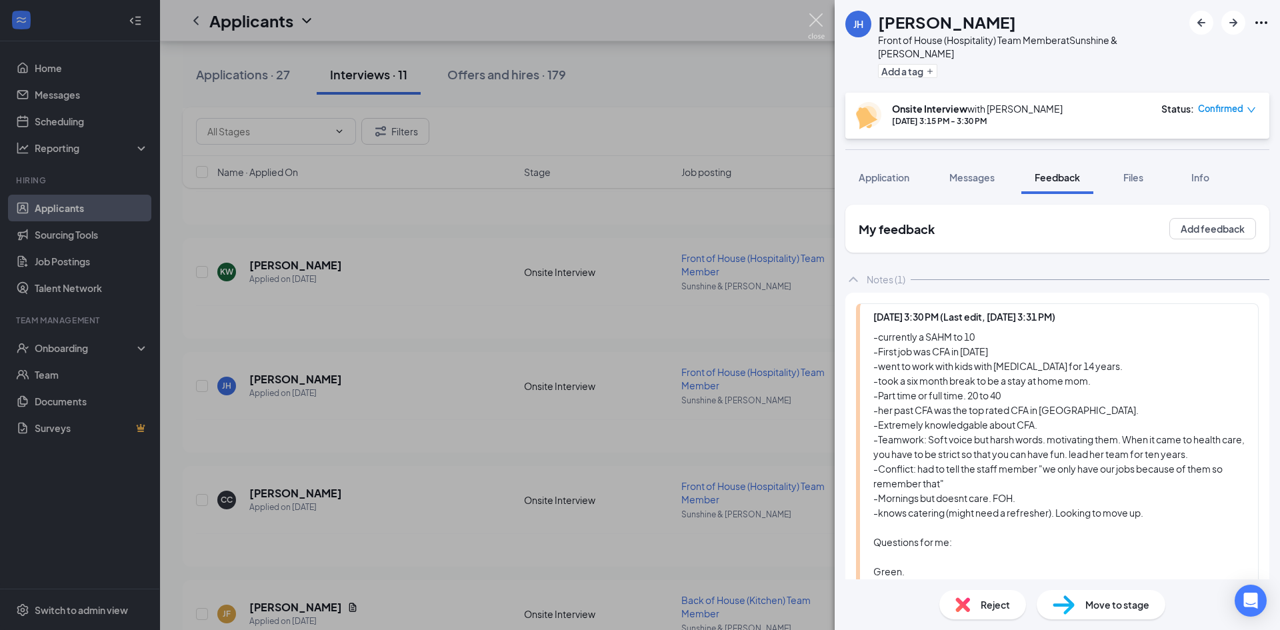
click at [818, 19] on img at bounding box center [816, 26] width 17 height 26
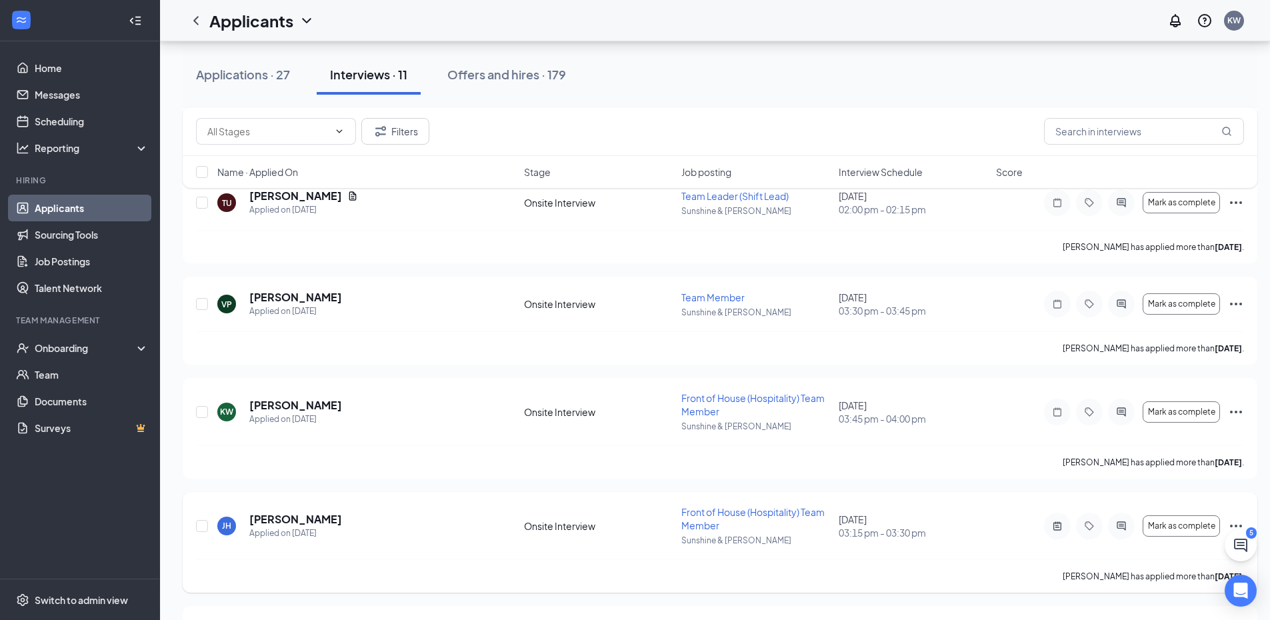
scroll to position [243, 0]
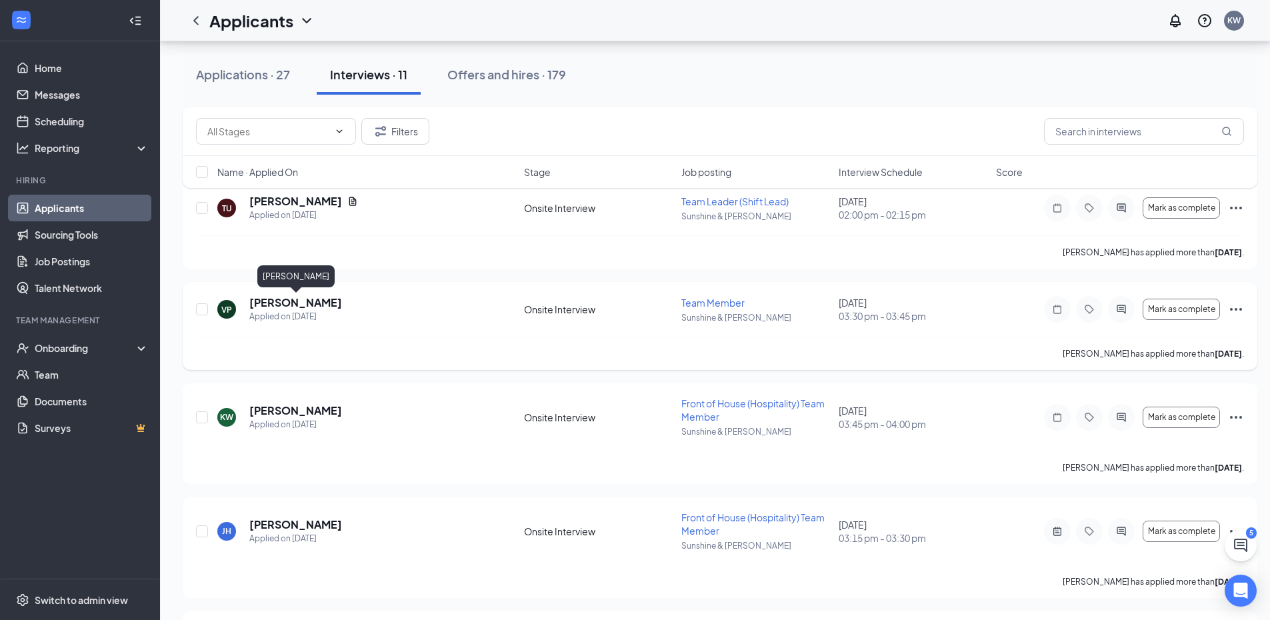
click at [338, 301] on h5 "[PERSON_NAME]" at bounding box center [295, 302] width 93 height 15
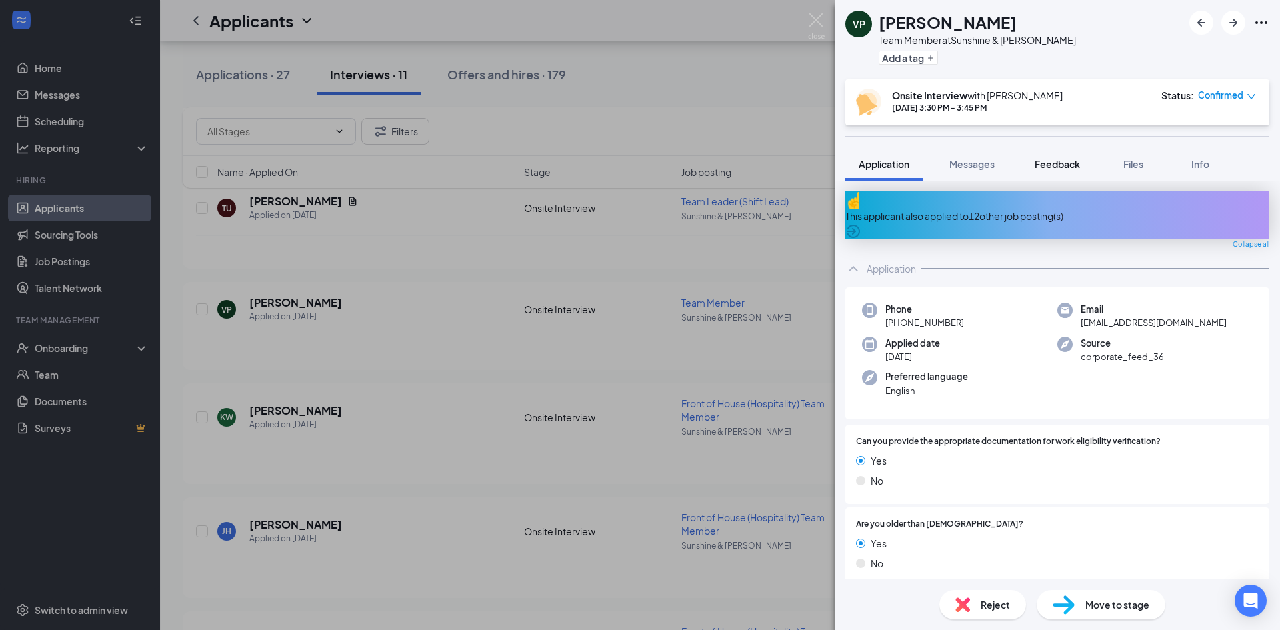
click at [1067, 163] on span "Feedback" at bounding box center [1057, 164] width 45 height 12
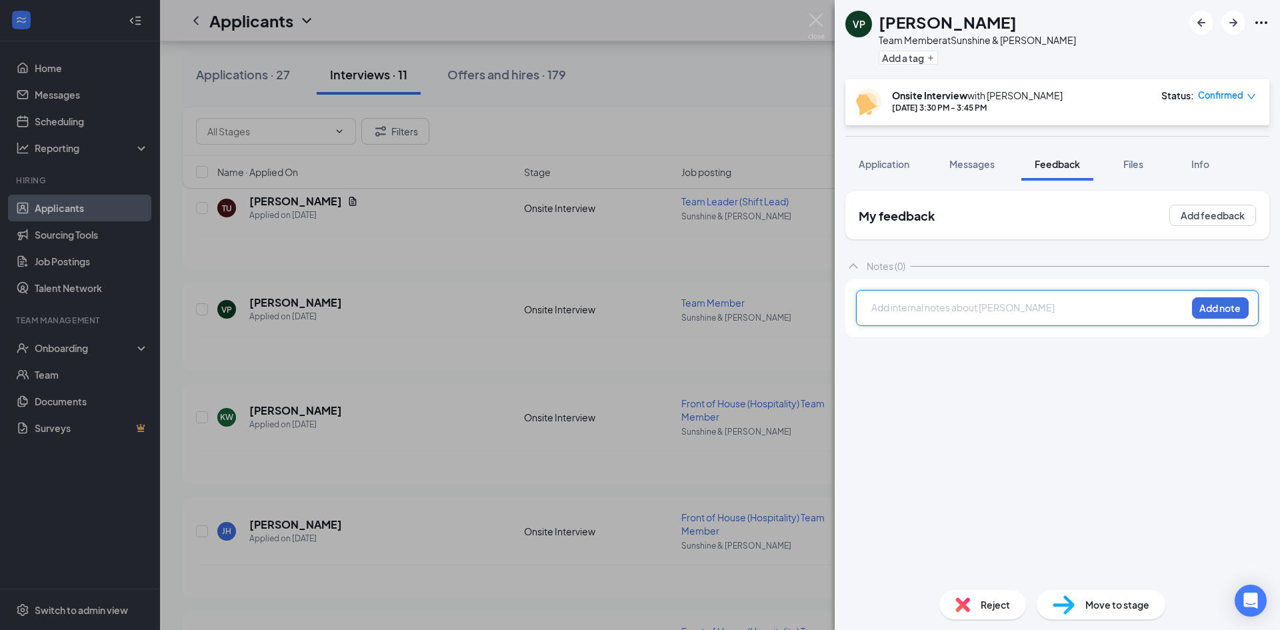
click at [988, 309] on div at bounding box center [1029, 308] width 314 height 14
click at [947, 306] on div "-" at bounding box center [1029, 308] width 314 height 14
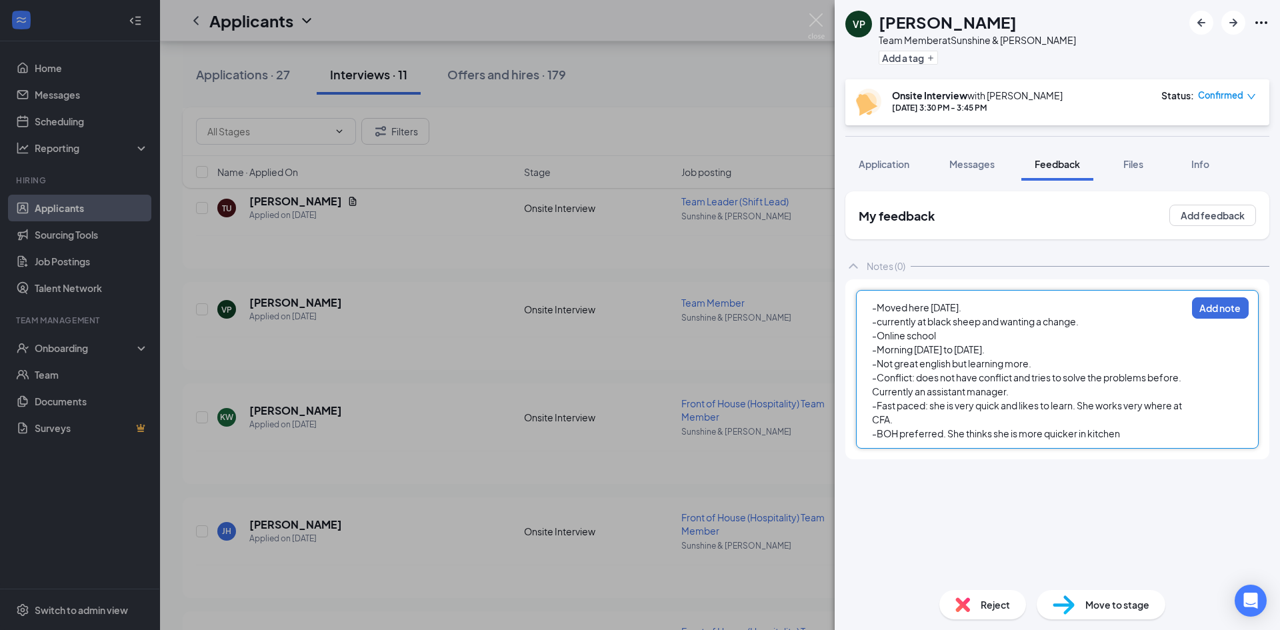
click at [1025, 438] on span "-BOH preferred. She thinks she is more quicker in kitchen" at bounding box center [996, 433] width 248 height 12
click at [1100, 437] on div "-BOH preferred. She thinks she is quicker in kitchen" at bounding box center [1029, 434] width 314 height 14
click at [1012, 344] on div "-Morning [DATE] to [DATE]." at bounding box center [1029, 350] width 314 height 14
click at [899, 451] on div "-" at bounding box center [1029, 448] width 314 height 14
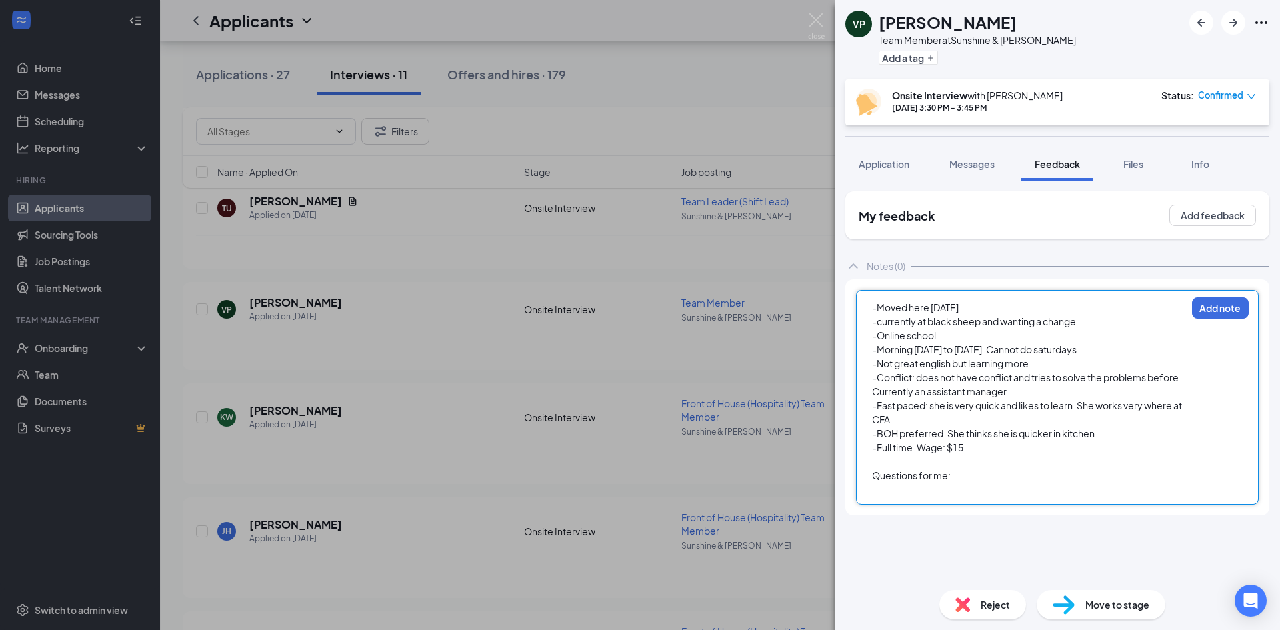
click at [1008, 306] on div "-Moved here [DATE]." at bounding box center [1029, 308] width 314 height 14
click at [957, 329] on div "-Online school" at bounding box center [1029, 336] width 314 height 14
click at [1025, 393] on div "-Conflict: does not have conflict and tries to solve the problems before. Curre…" at bounding box center [1029, 385] width 314 height 28
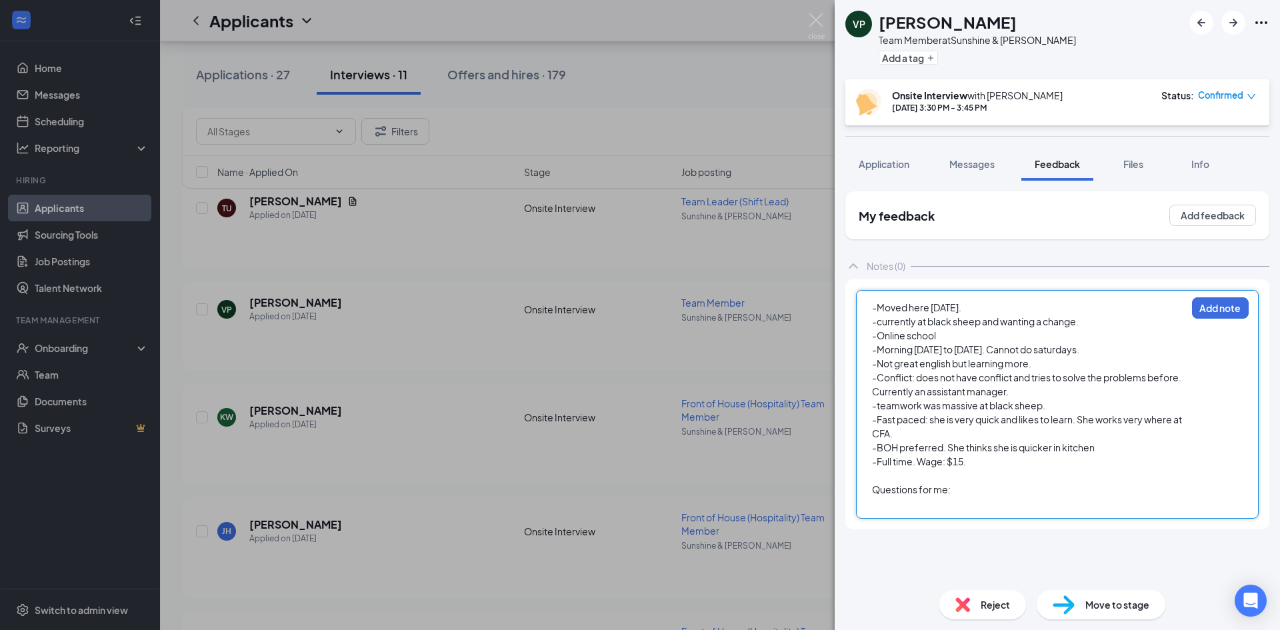
click at [971, 465] on div "-Full time. Wage: $15." at bounding box center [1029, 462] width 314 height 14
click at [922, 523] on div at bounding box center [1029, 518] width 314 height 14
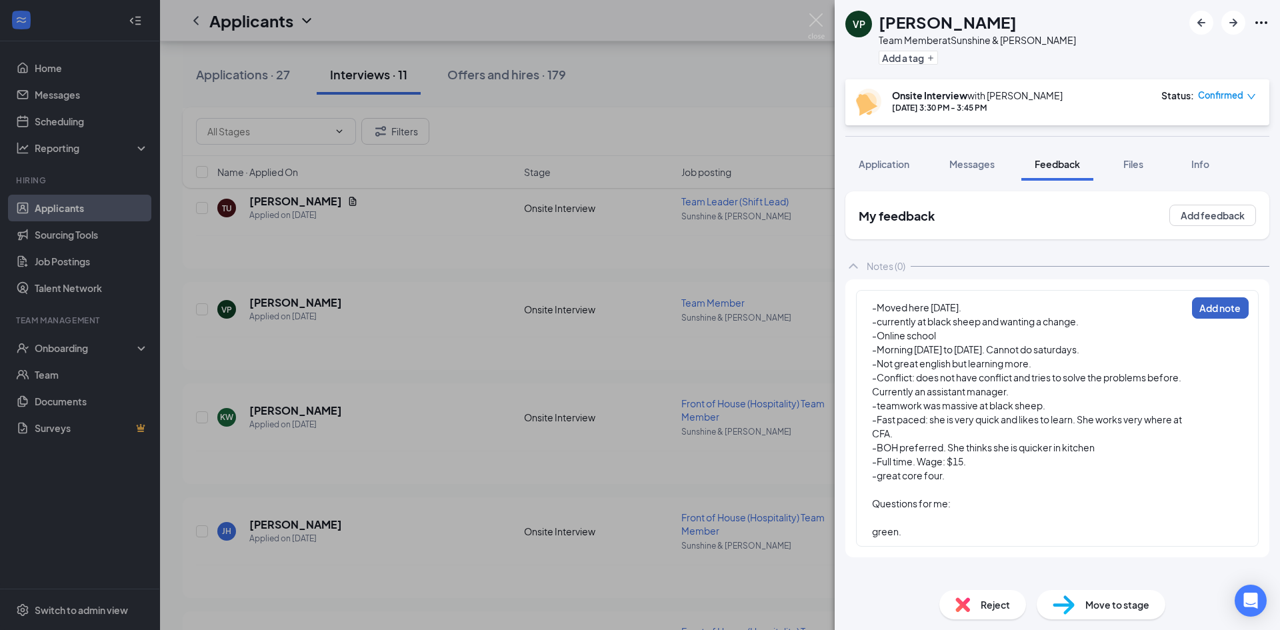
click at [1212, 311] on button "Add note" at bounding box center [1220, 307] width 57 height 21
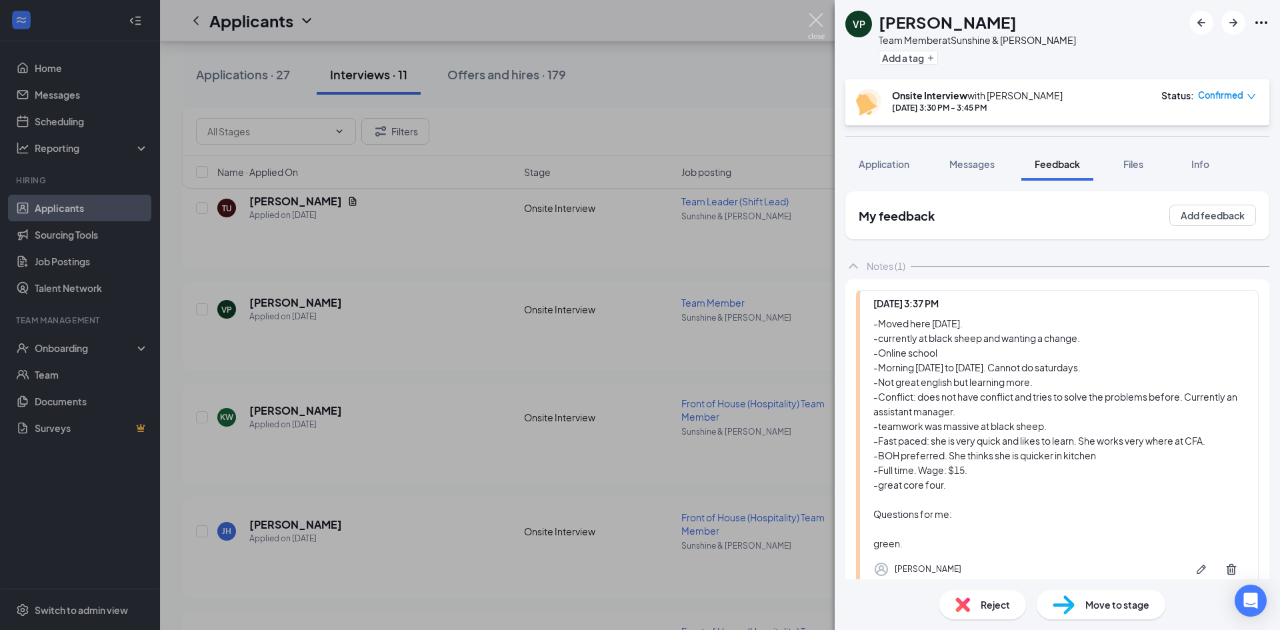
click at [820, 31] on img at bounding box center [816, 26] width 17 height 26
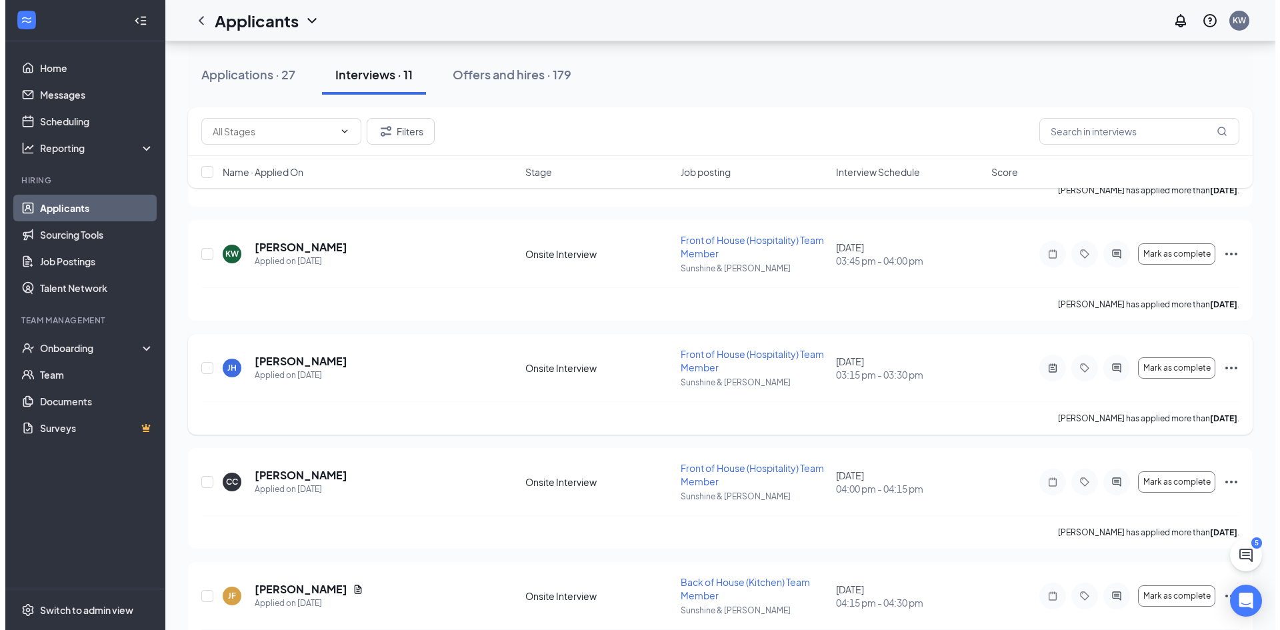
scroll to position [407, 0]
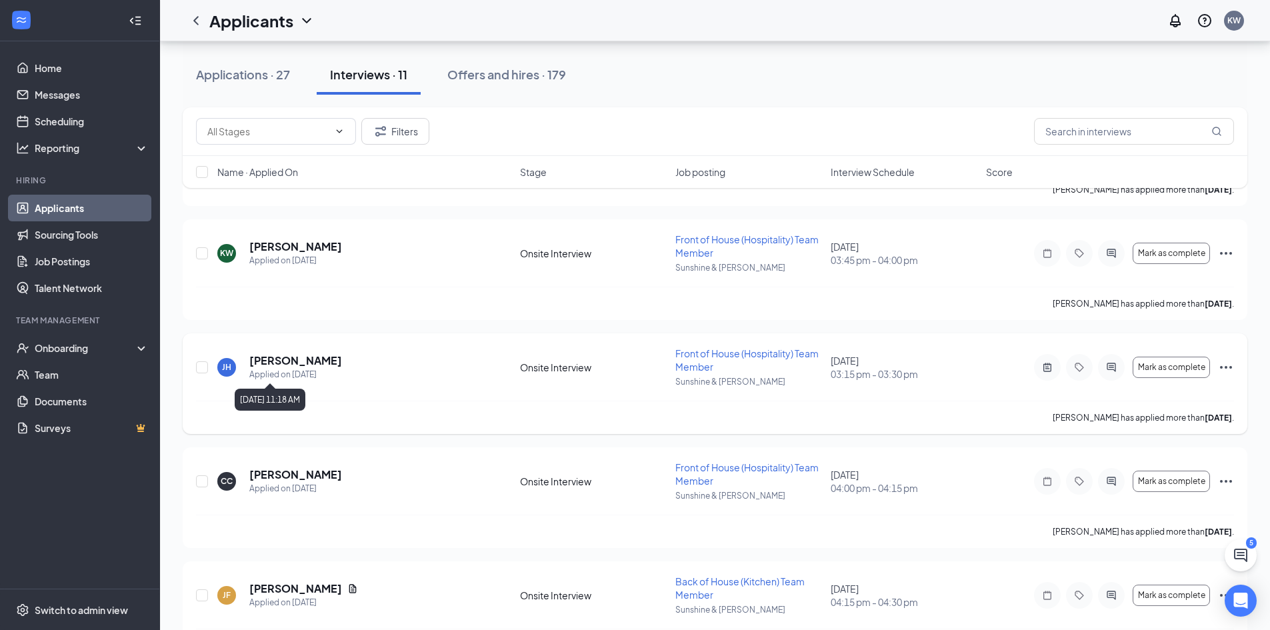
click at [307, 367] on h5 "[PERSON_NAME]" at bounding box center [295, 360] width 93 height 15
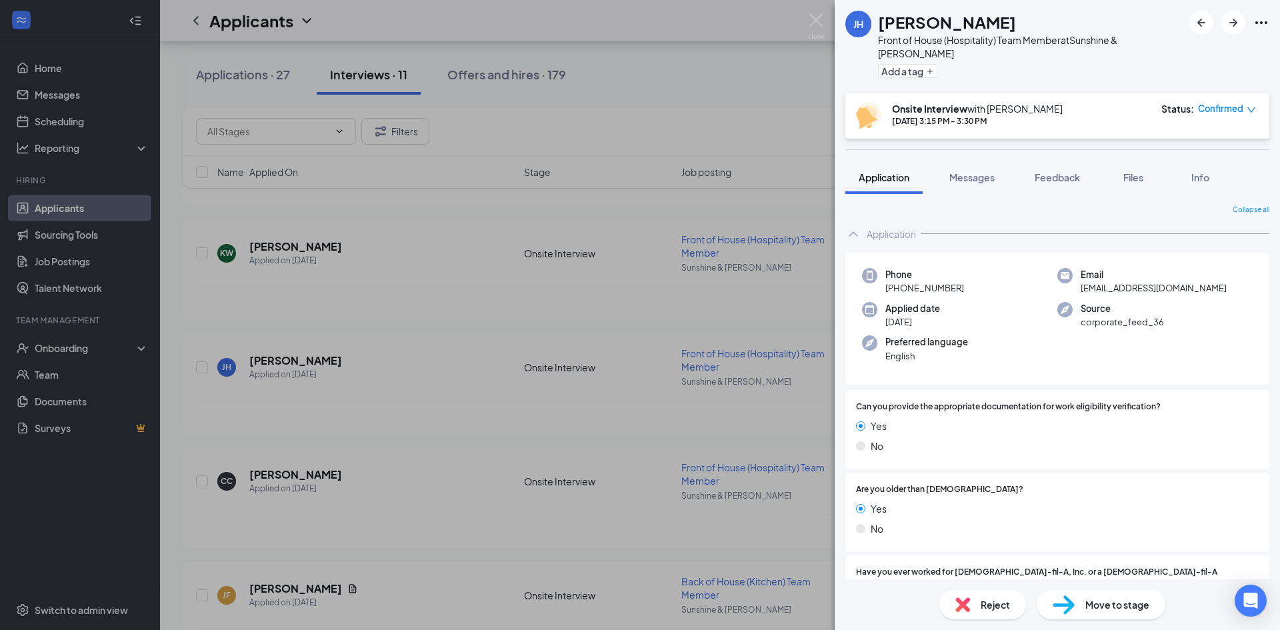
scroll to position [17, 0]
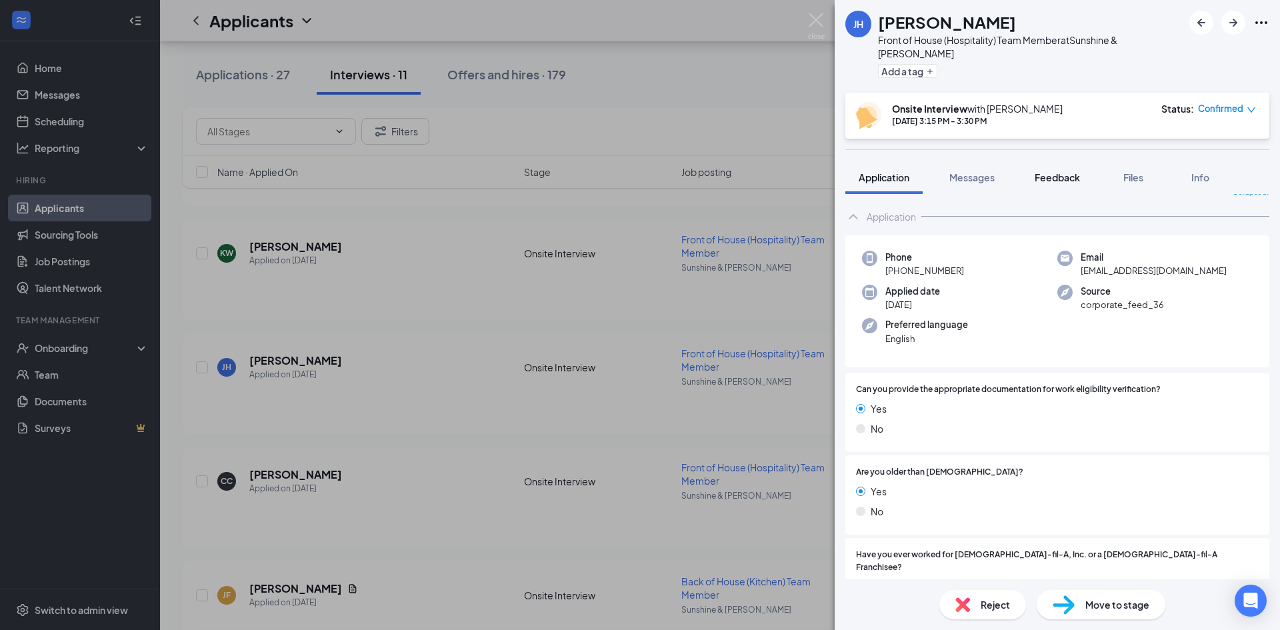
click at [1073, 161] on button "Feedback" at bounding box center [1058, 177] width 72 height 33
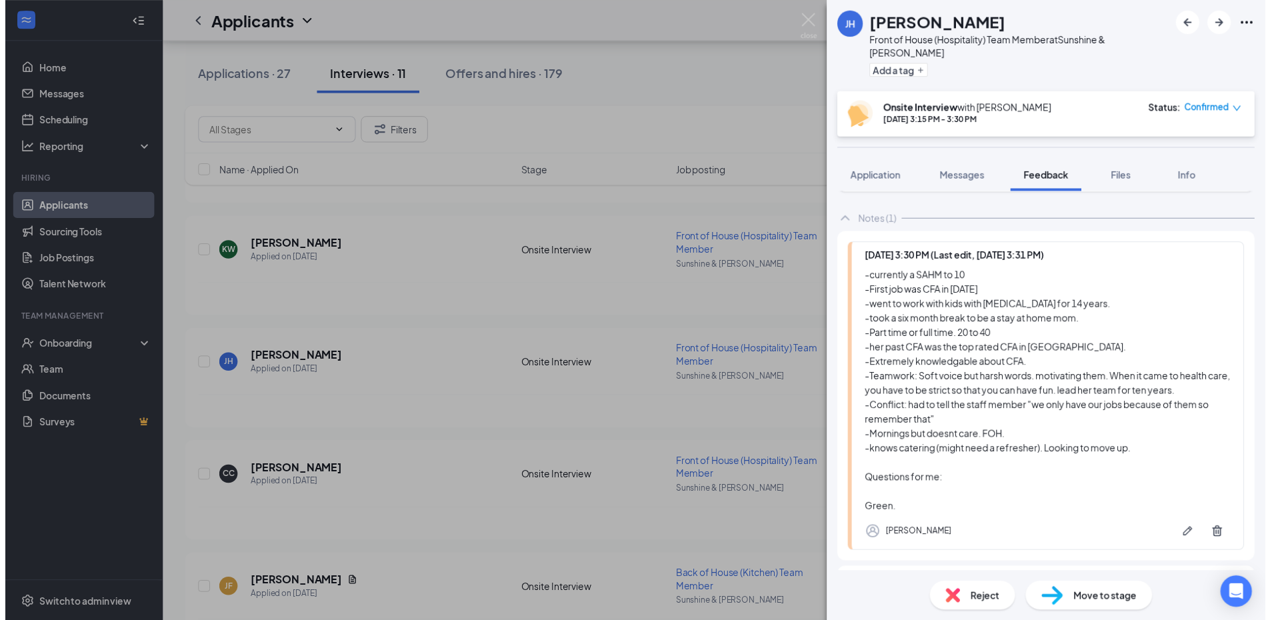
scroll to position [97, 0]
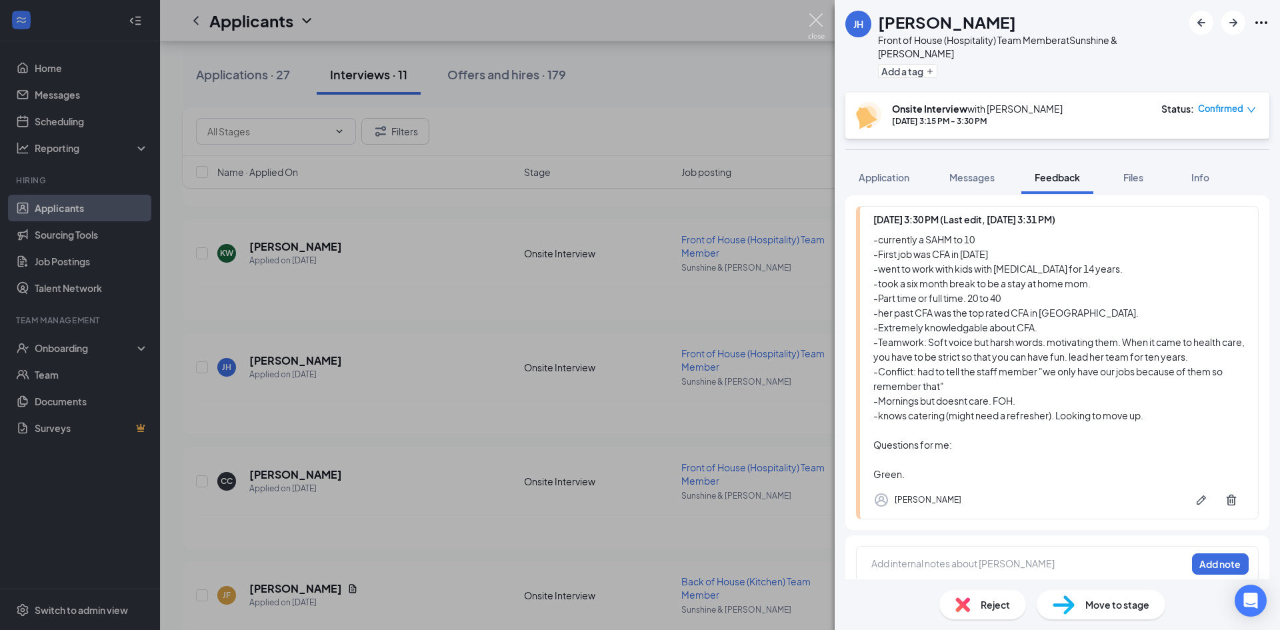
click at [816, 19] on img at bounding box center [816, 26] width 17 height 26
